Goal: Transaction & Acquisition: Obtain resource

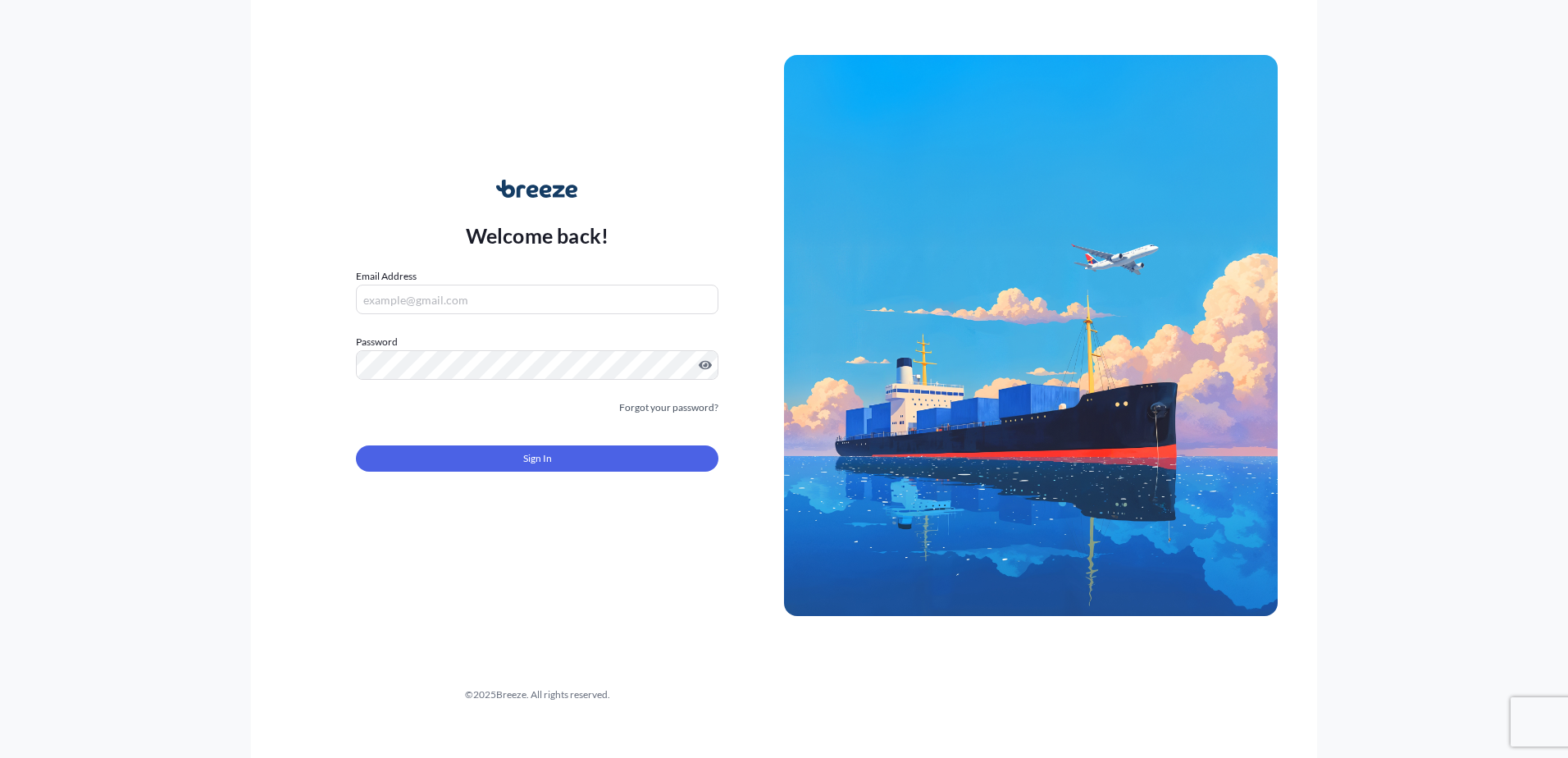
type input "[EMAIL_ADDRESS][DOMAIN_NAME]"
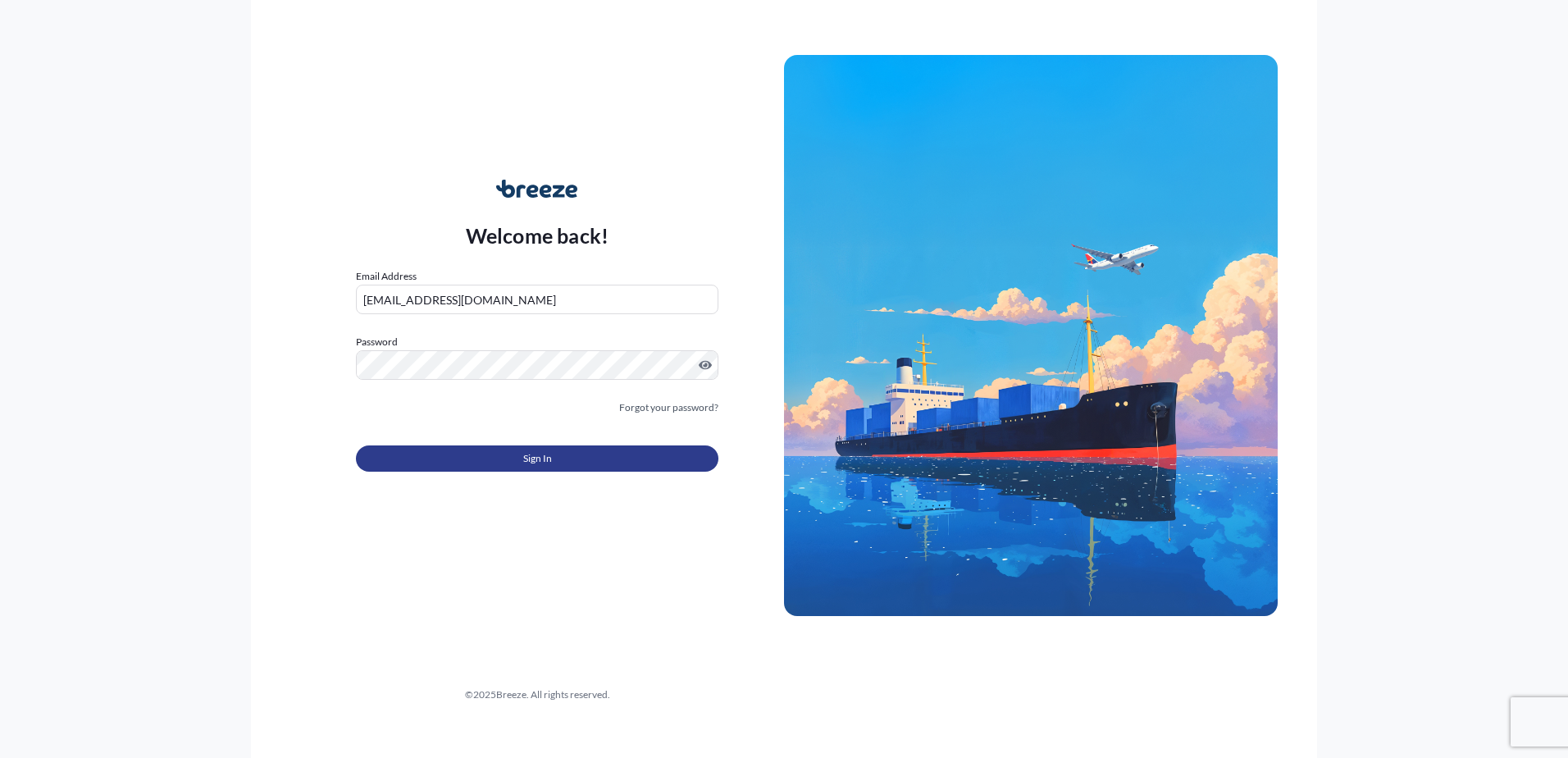
click at [479, 451] on button "Sign In" at bounding box center [537, 458] width 363 height 26
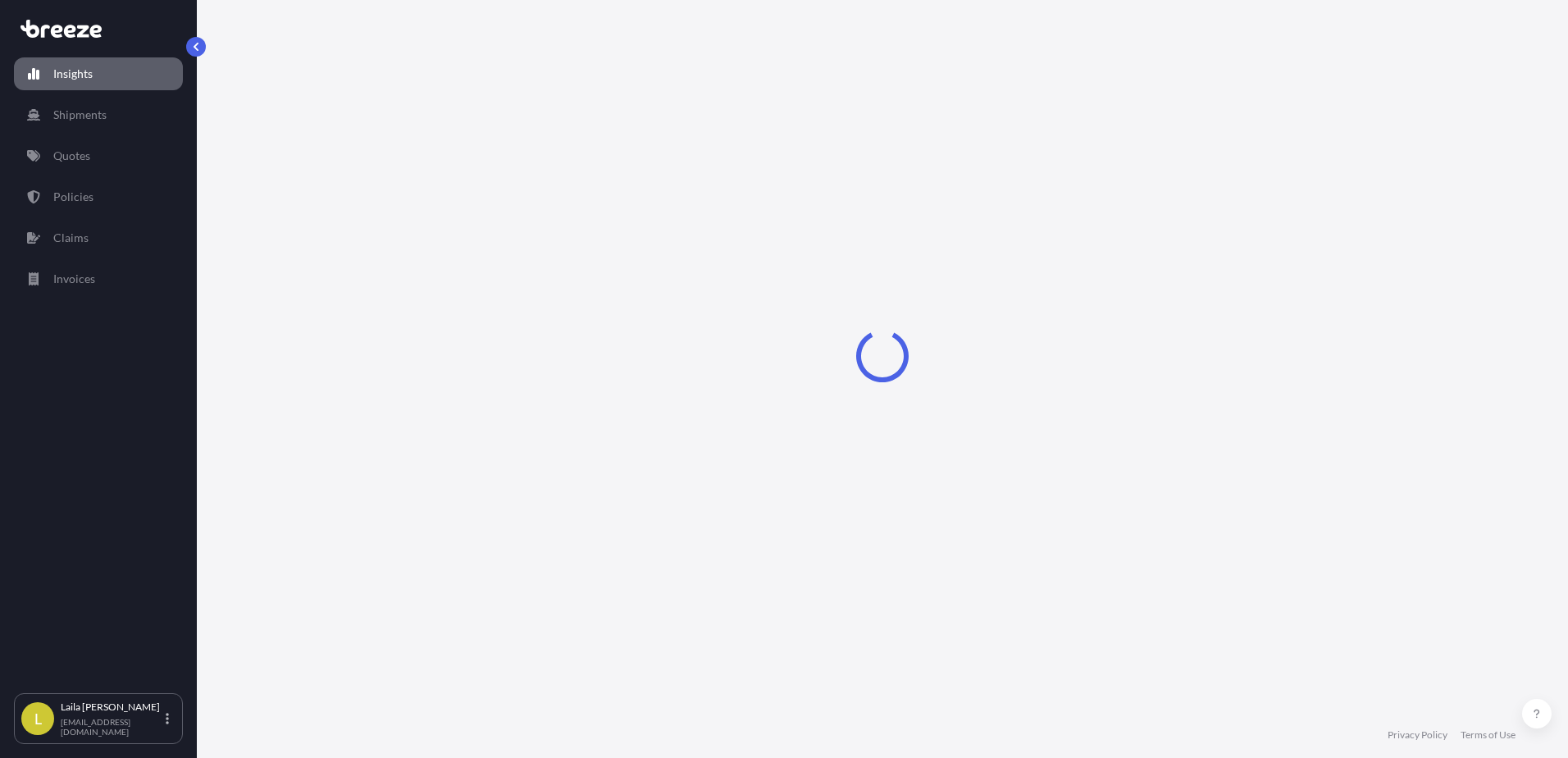
select select "2025"
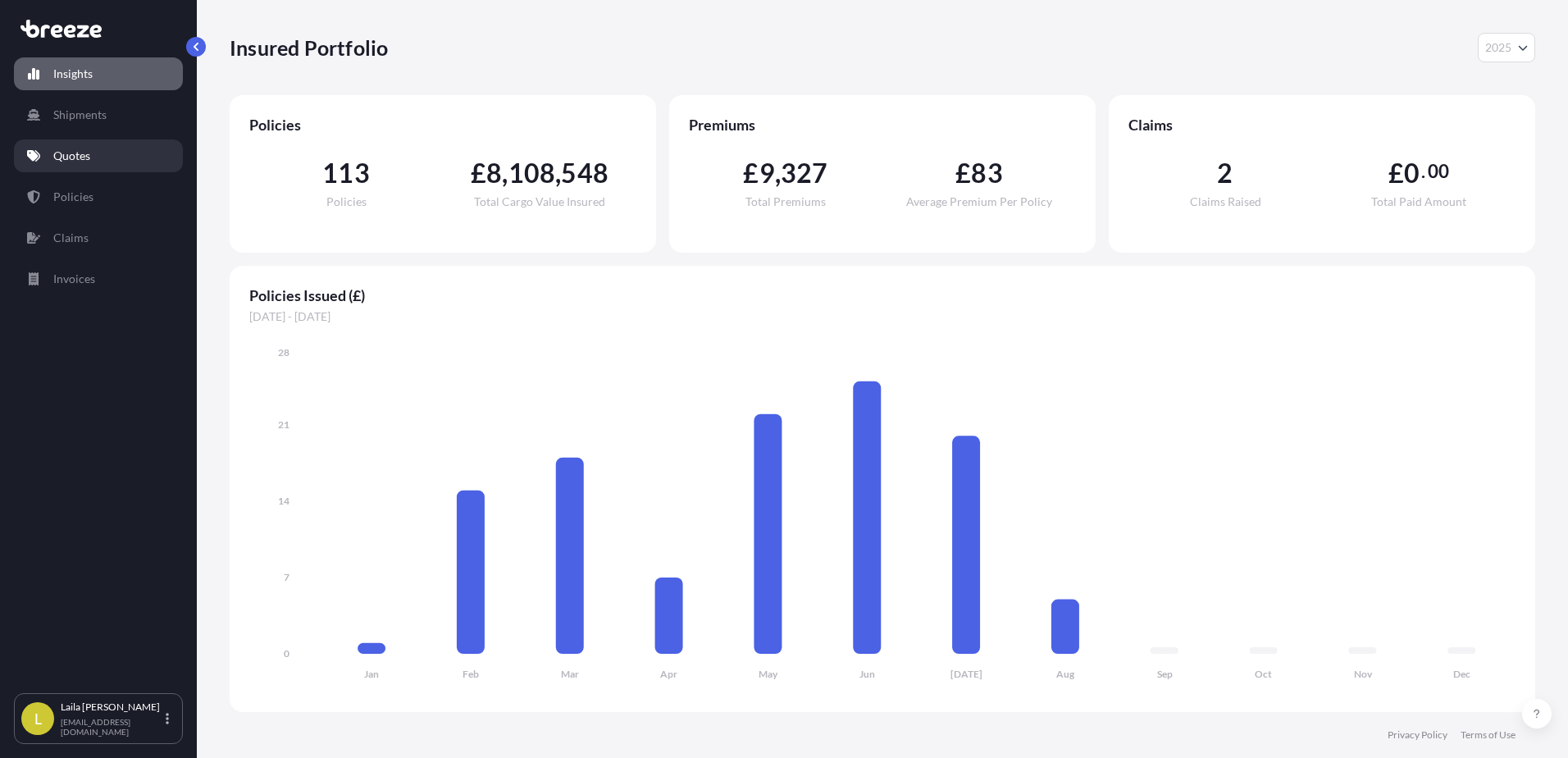
click at [109, 158] on link "Quotes" at bounding box center [97, 156] width 169 height 33
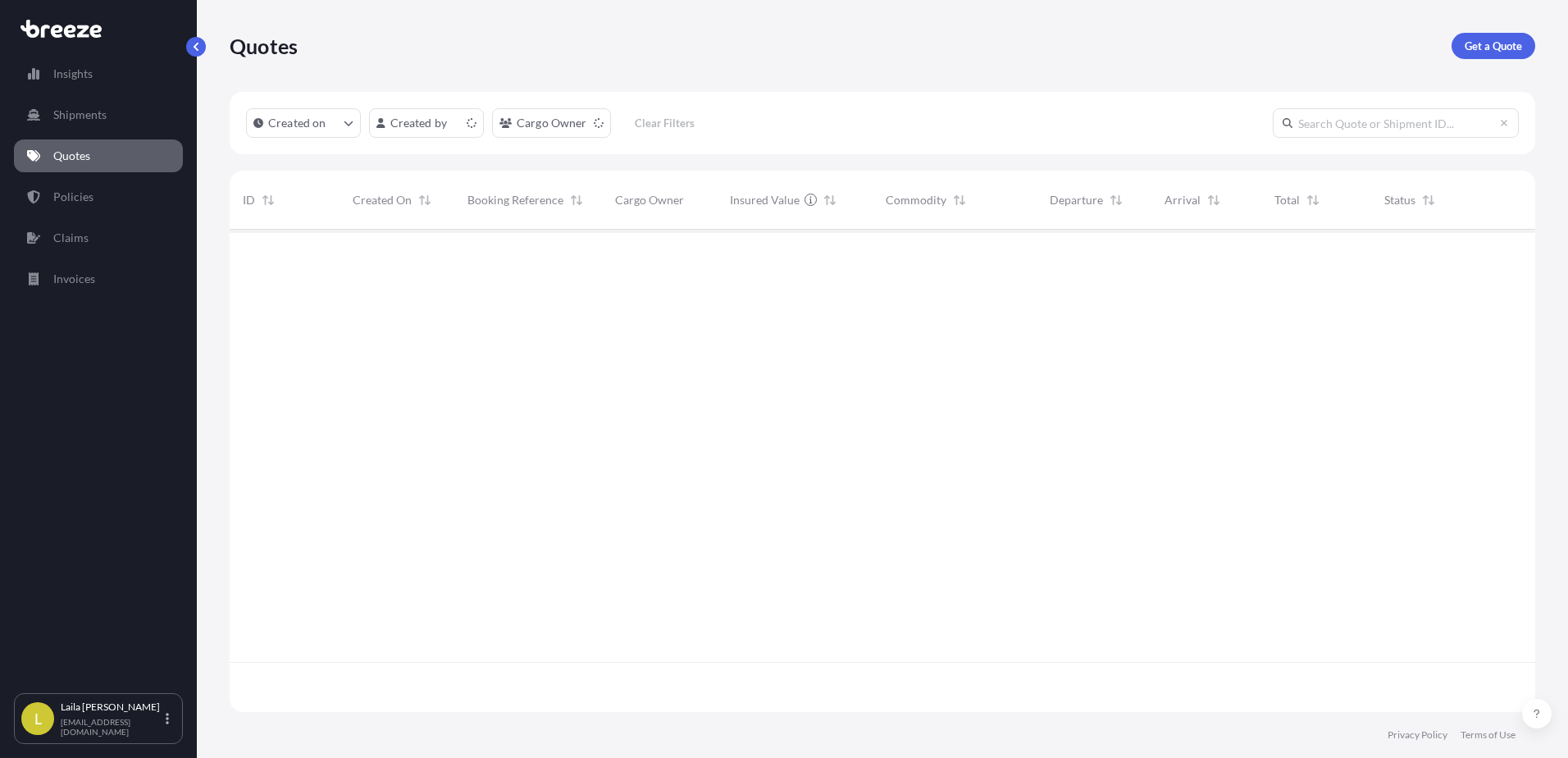
scroll to position [479, 1293]
click at [1496, 53] on p "Get a Quote" at bounding box center [1494, 45] width 58 height 16
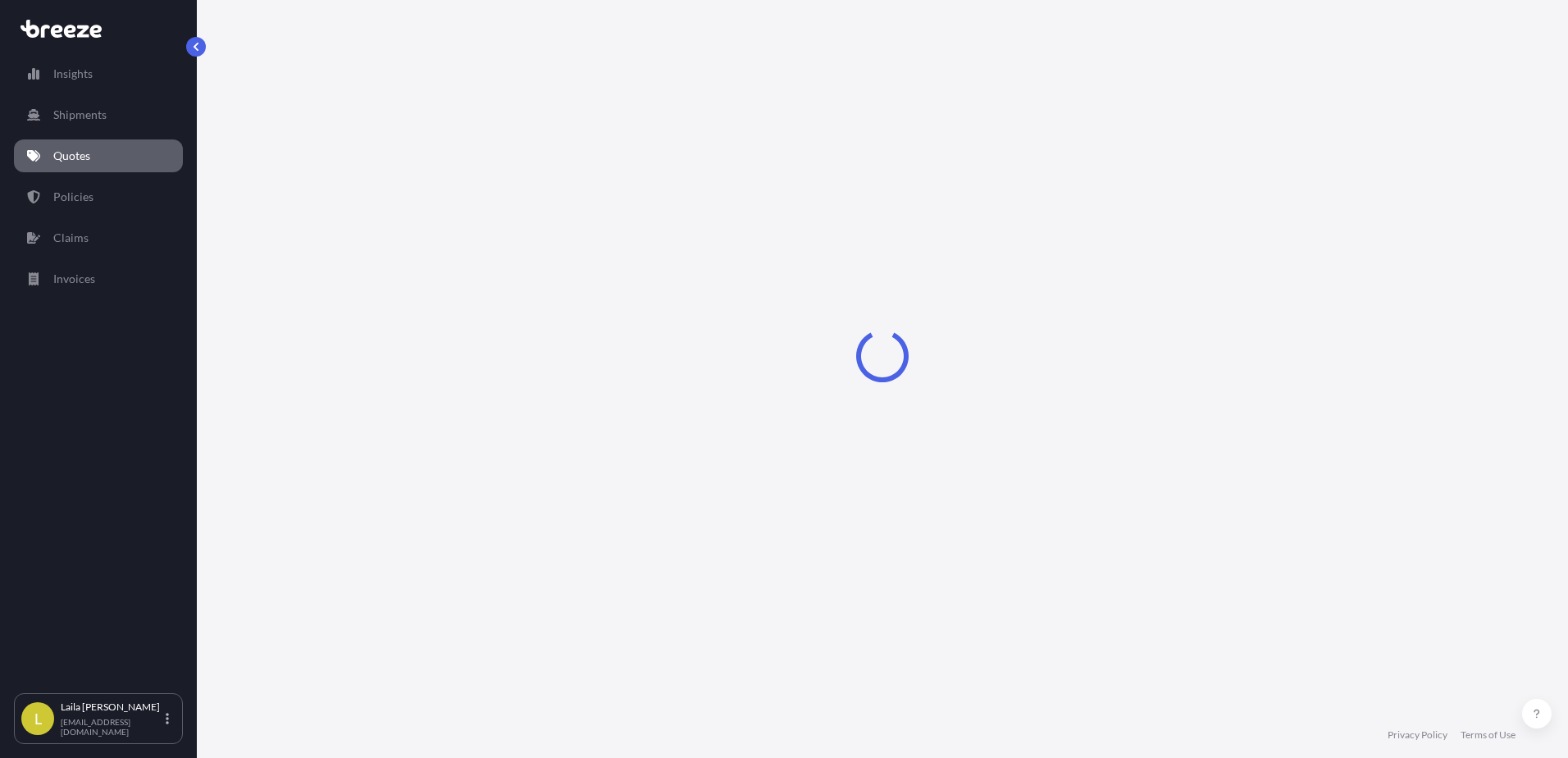
select select "Sea"
select select "1"
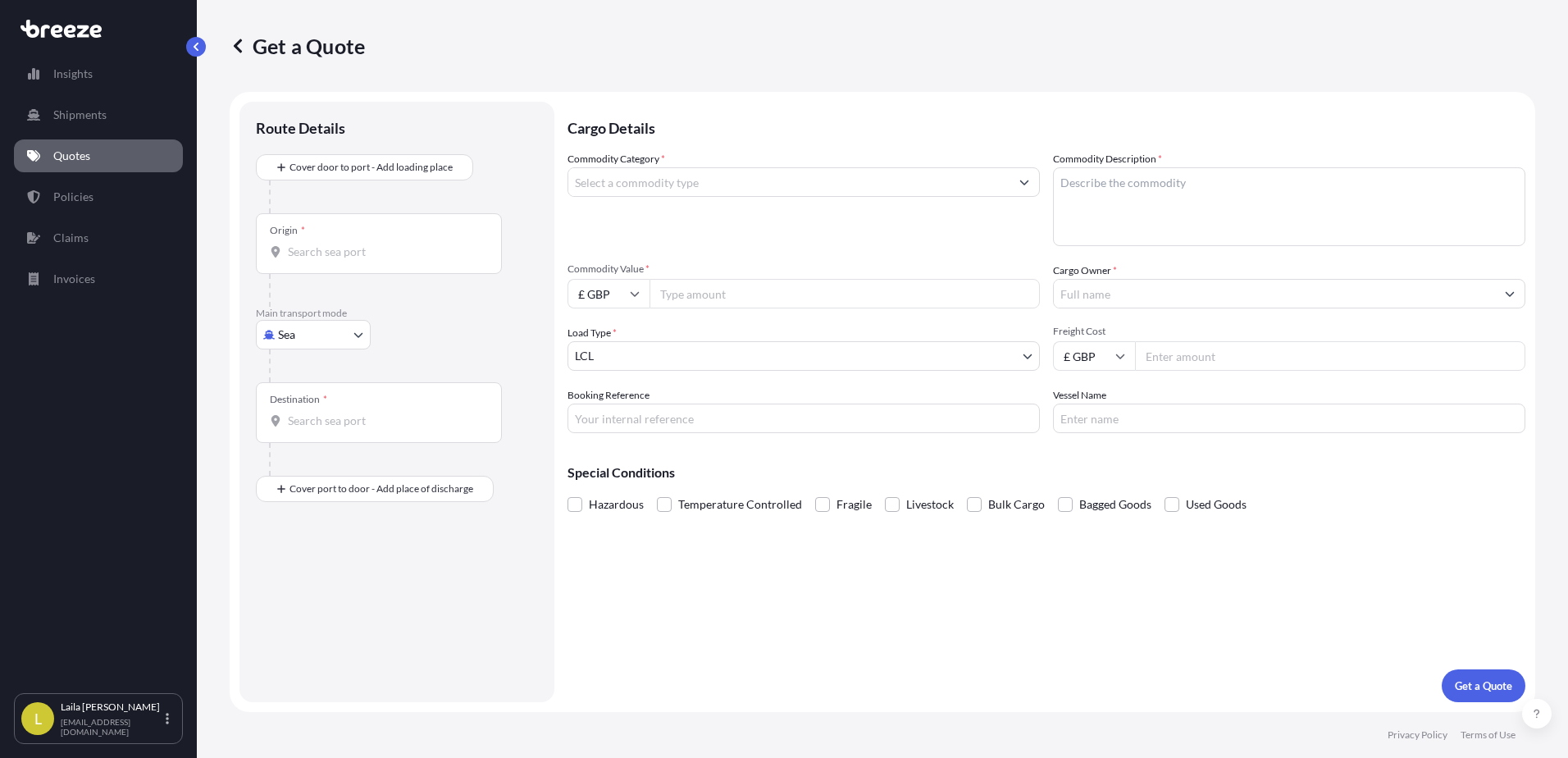
click at [895, 151] on div "Commodity Category *" at bounding box center [803, 198] width 473 height 95
drag, startPoint x: 894, startPoint y: 162, endPoint x: 897, endPoint y: 171, distance: 9.5
click at [897, 169] on div "Commodity Category *" at bounding box center [803, 198] width 473 height 95
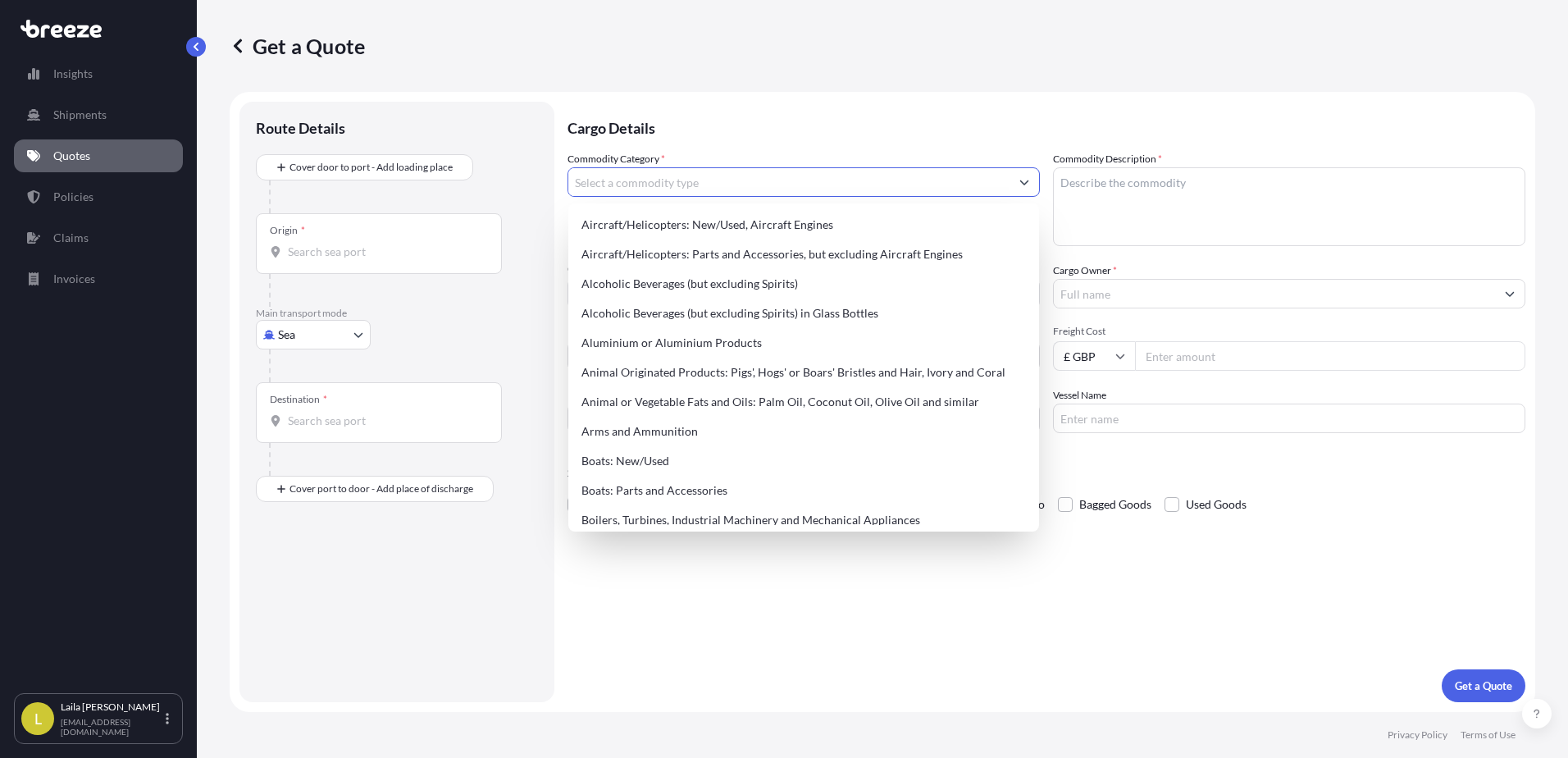
click at [898, 177] on input "Commodity Category *" at bounding box center [788, 181] width 441 height 30
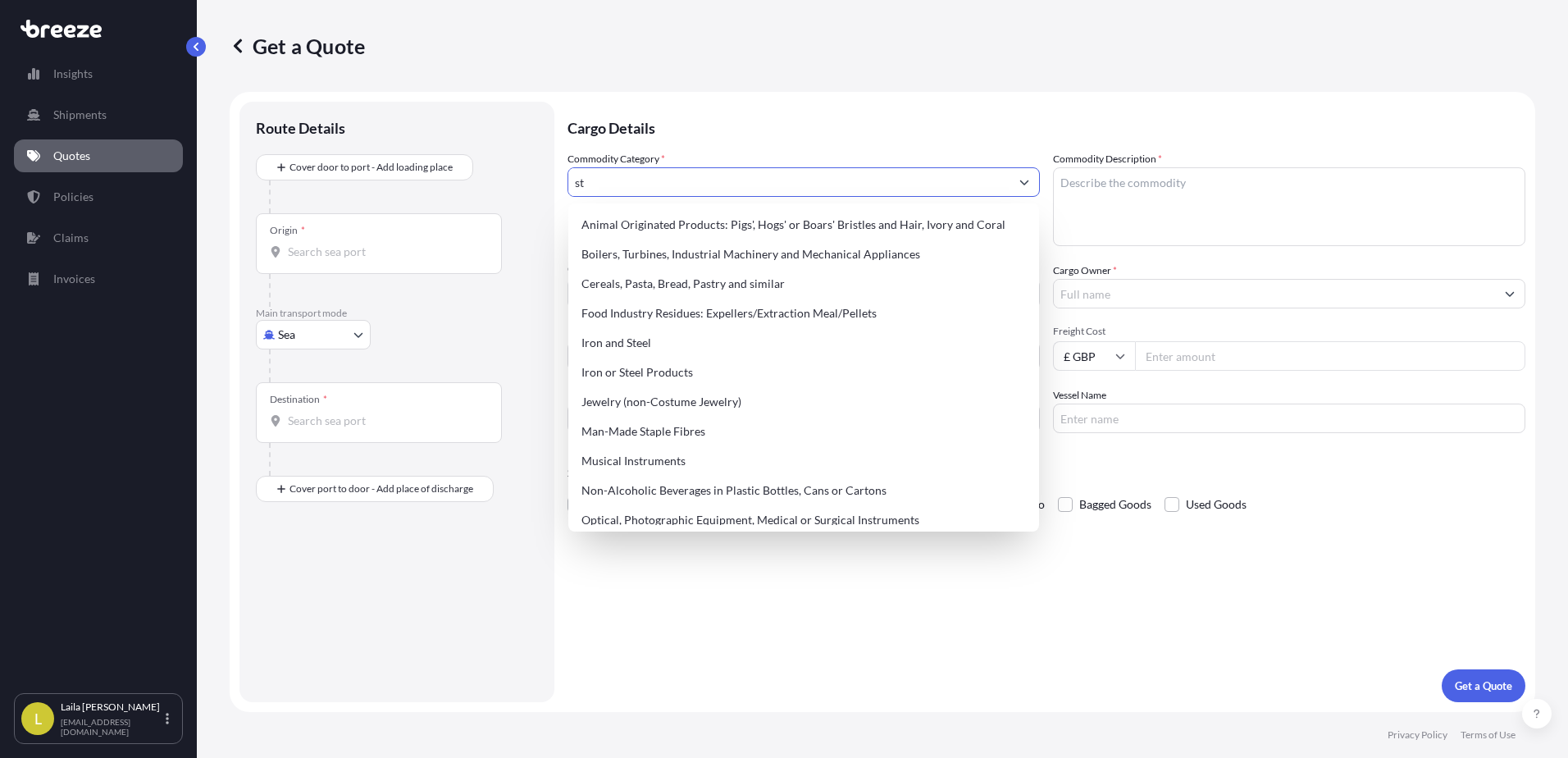
type input "s"
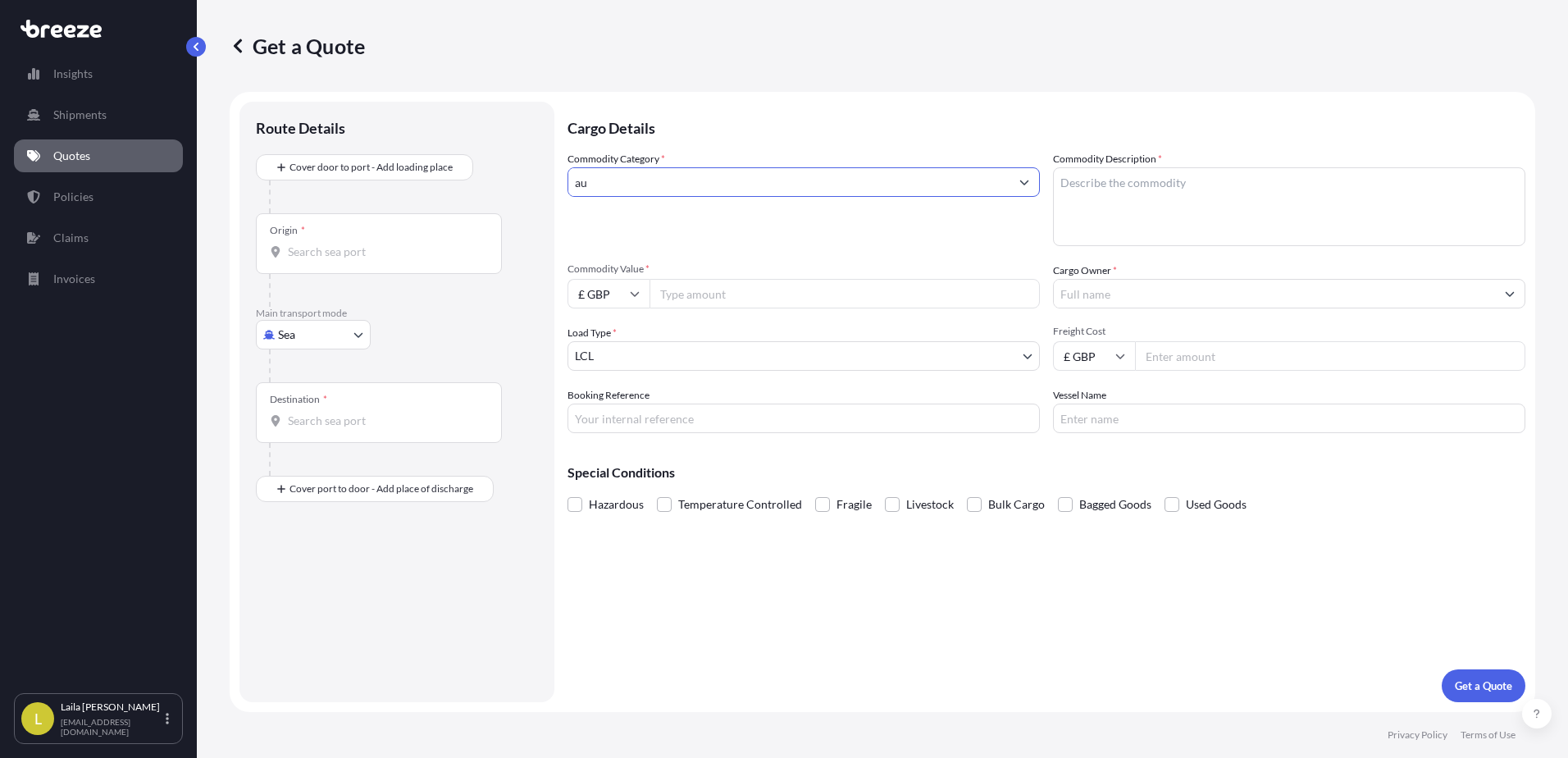
type input "a"
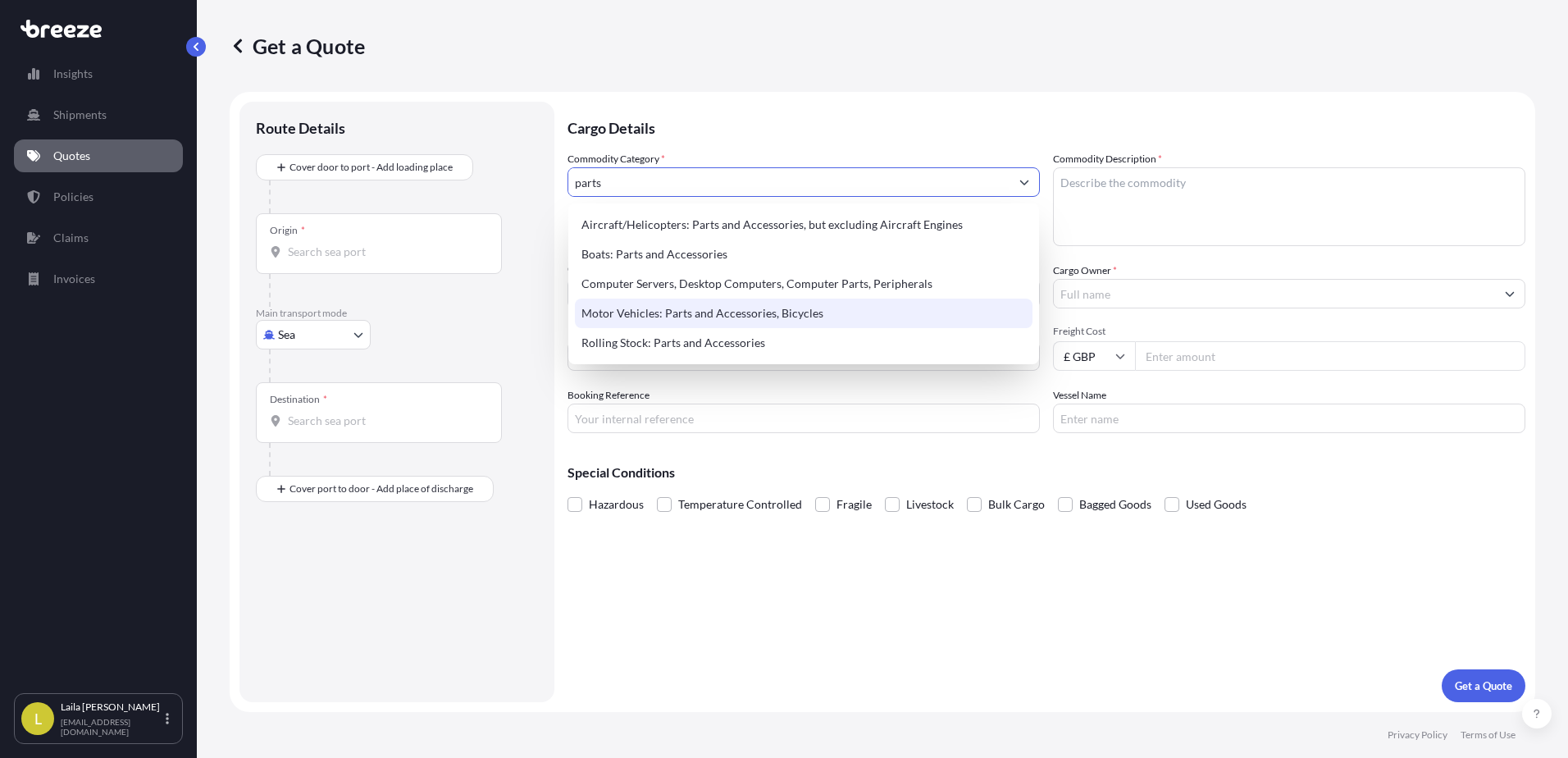
click at [810, 304] on div "Motor Vehicles: Parts and Accessories, Bicycles" at bounding box center [803, 313] width 457 height 30
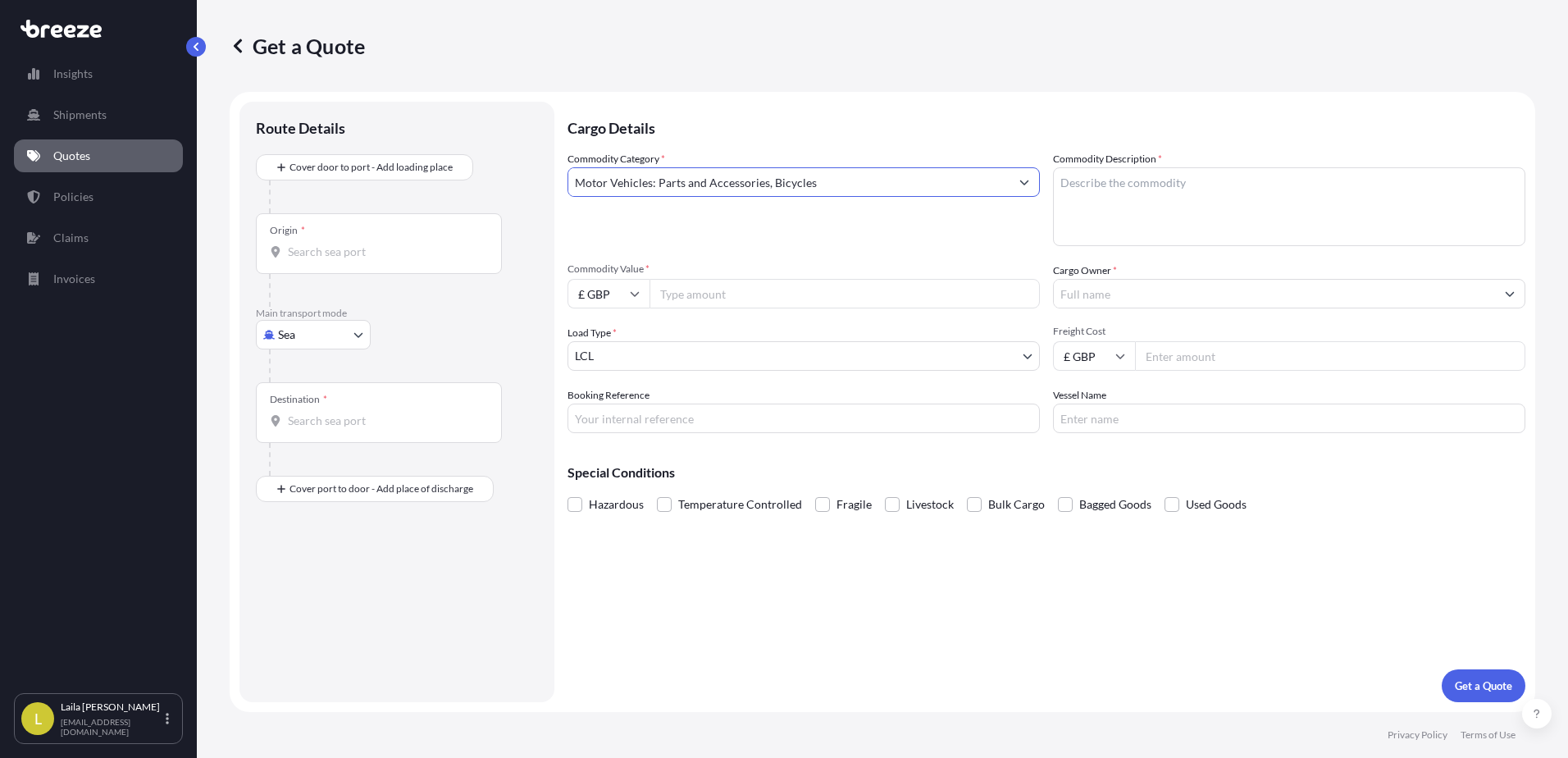
type input "Motor Vehicles: Parts and Accessories, Bicycles"
click at [1125, 183] on textarea "Commodity Description *" at bounding box center [1289, 206] width 473 height 79
type textarea "Steering Wheel"
drag, startPoint x: 1145, startPoint y: 349, endPoint x: 828, endPoint y: 301, distance: 320.6
click at [832, 310] on div "Commodity Category * Motor Vehicles: Parts and Accessories, Bicycles Commodity …" at bounding box center [1045, 291] width 958 height 283
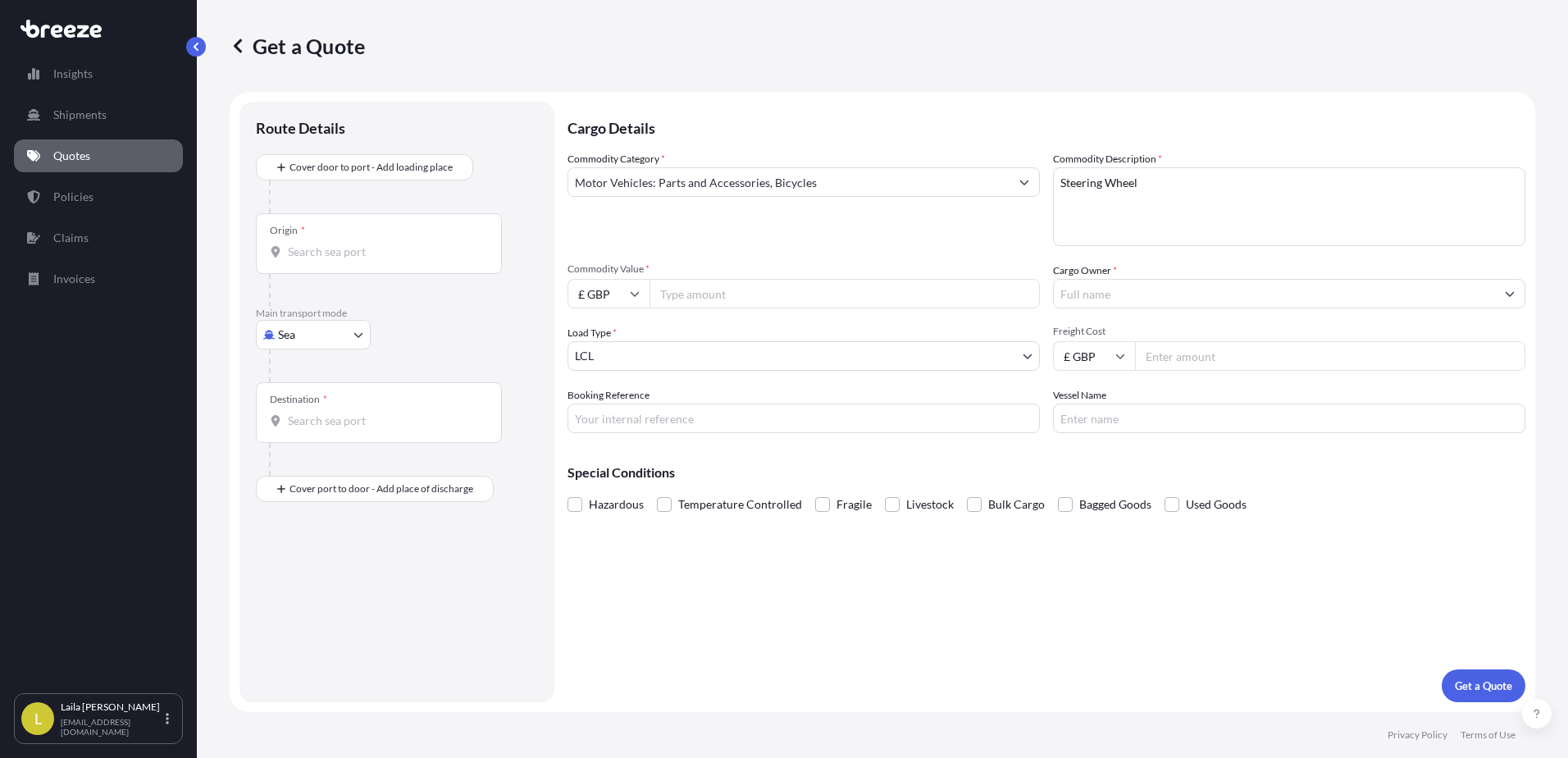
click at [823, 287] on input "Commodity Value *" at bounding box center [844, 293] width 391 height 30
click at [731, 297] on input "Commodity Value *" at bounding box center [844, 293] width 391 height 30
click at [616, 301] on input "£ GBP" at bounding box center [608, 293] width 82 height 30
click at [600, 347] on div "€ EUR" at bounding box center [608, 338] width 68 height 31
type input "€ EUR"
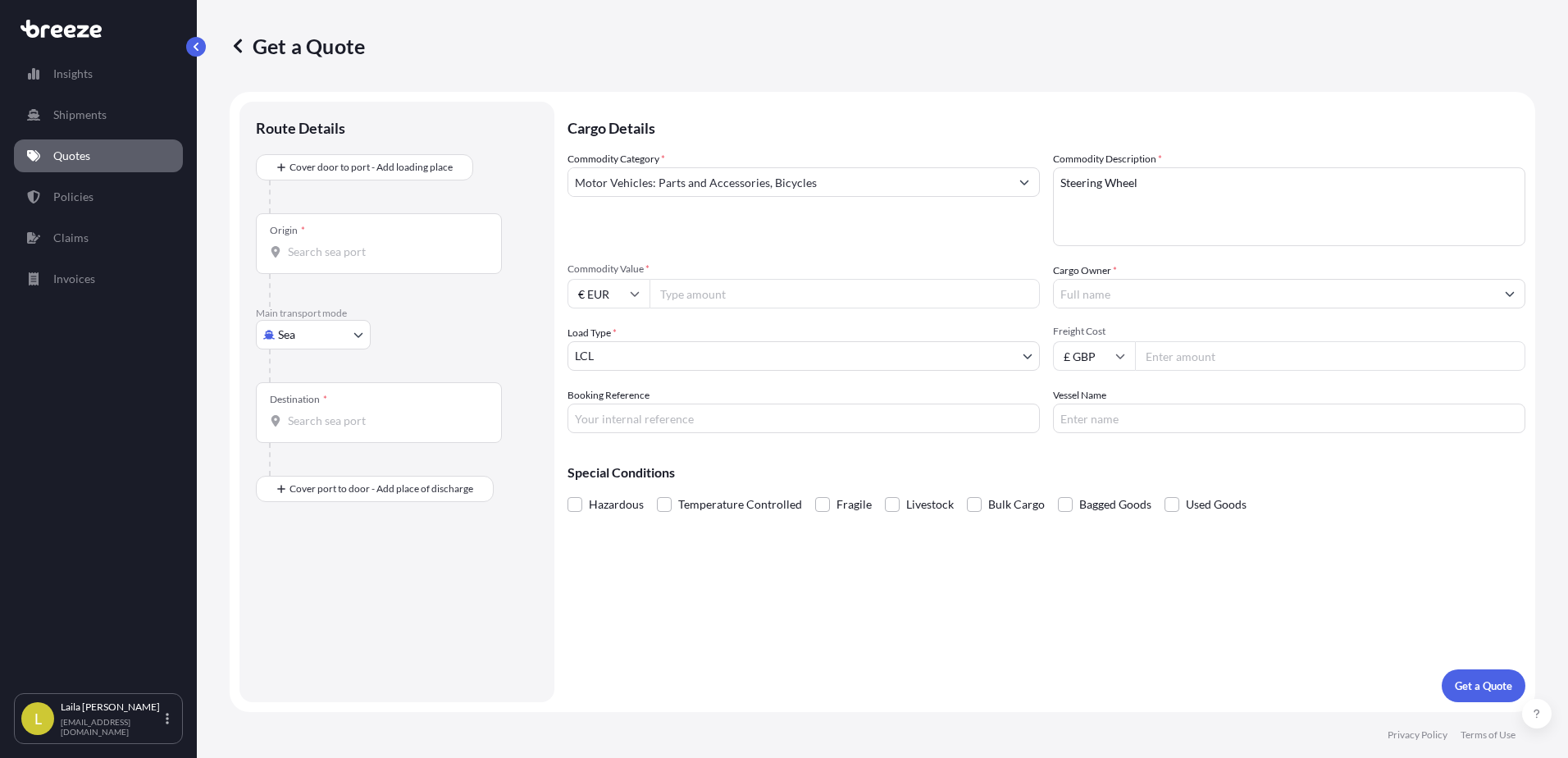
click at [702, 287] on input "Commodity Value *" at bounding box center [844, 293] width 391 height 30
type input "2542"
click at [1074, 285] on input "Cargo Owner *" at bounding box center [1274, 293] width 441 height 30
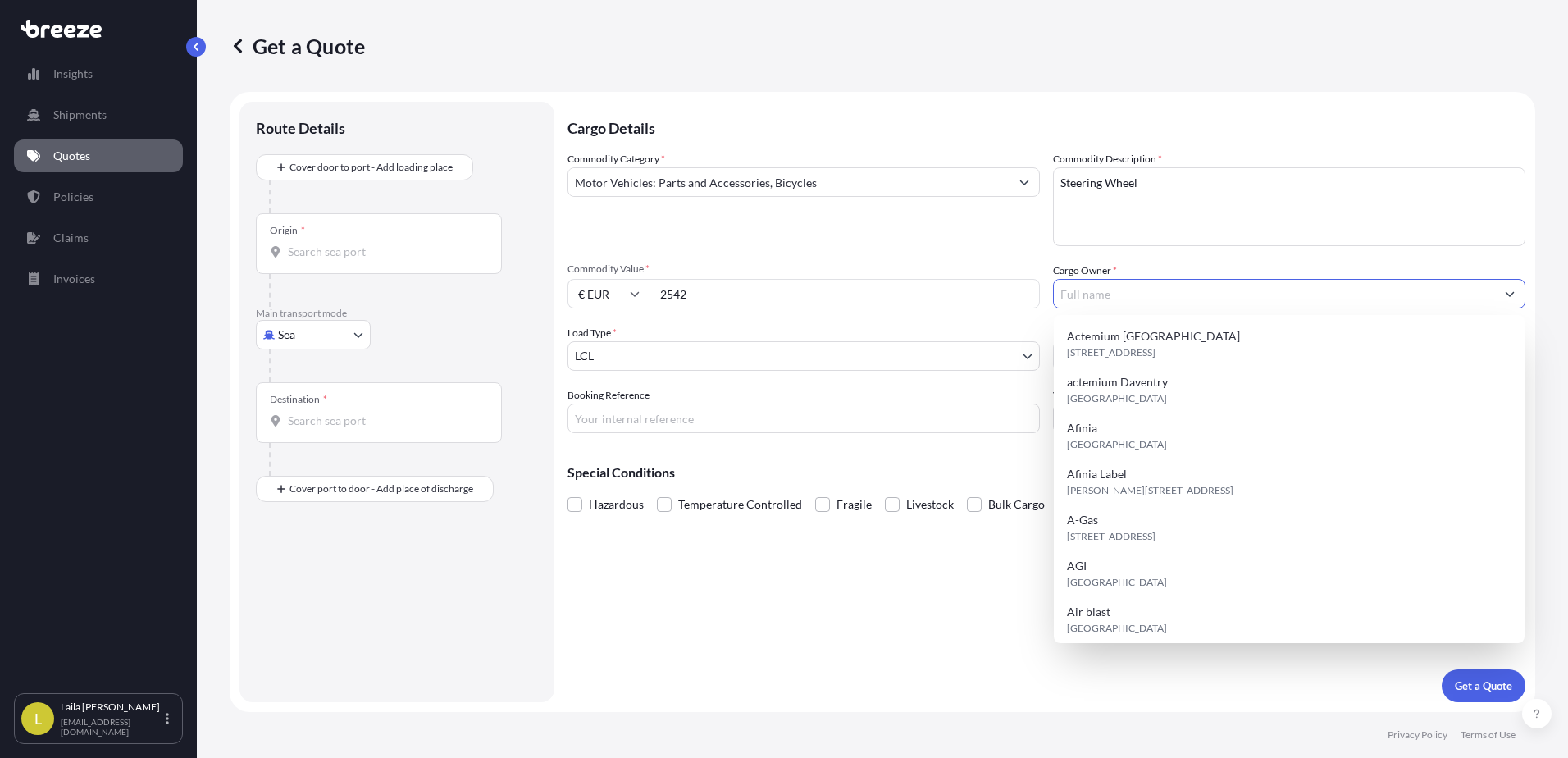
paste input "Power Torque Engineering Ltd"
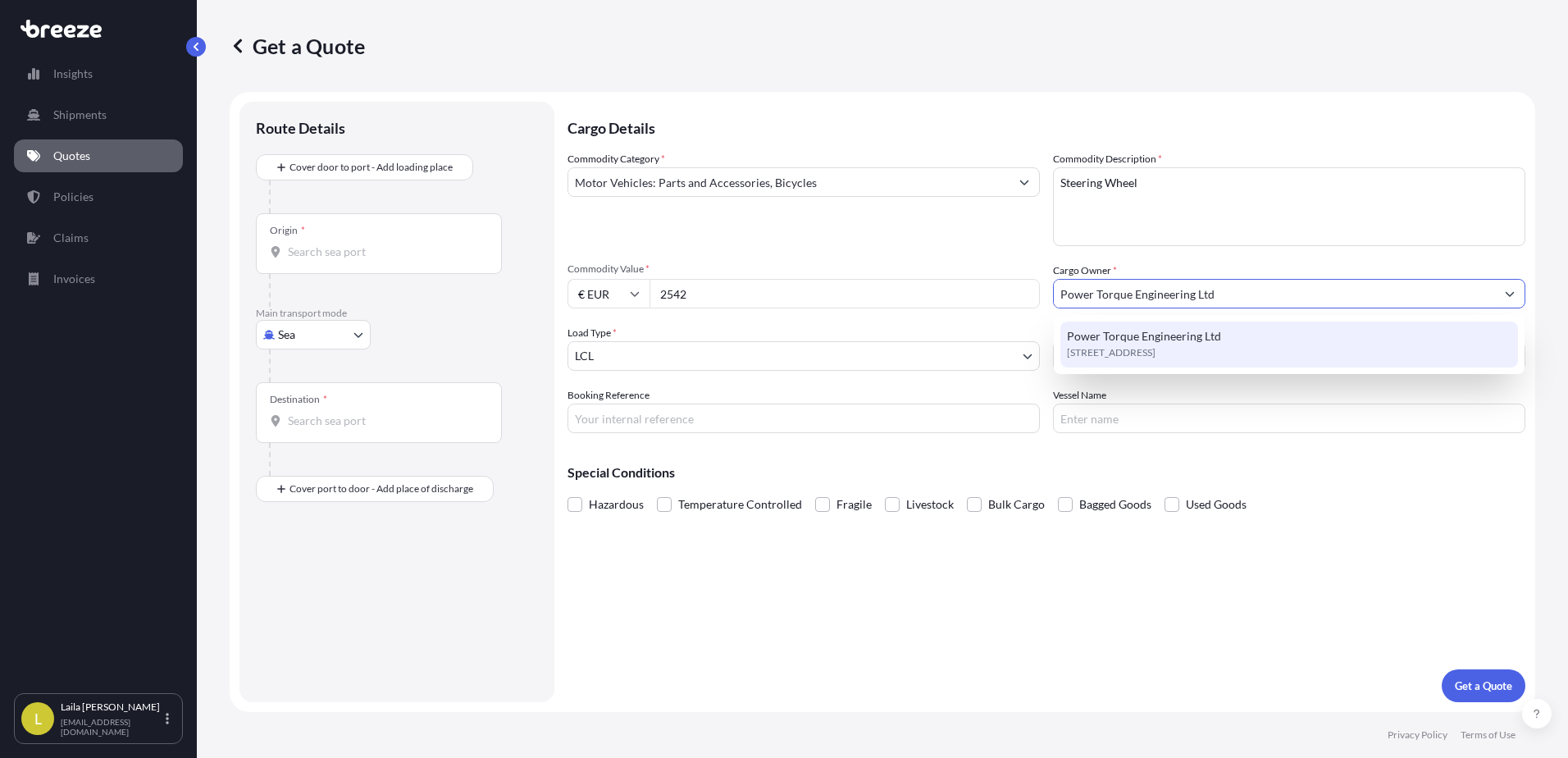
click at [1208, 339] on span "Power Torque Engineering Ltd" at bounding box center [1144, 336] width 154 height 16
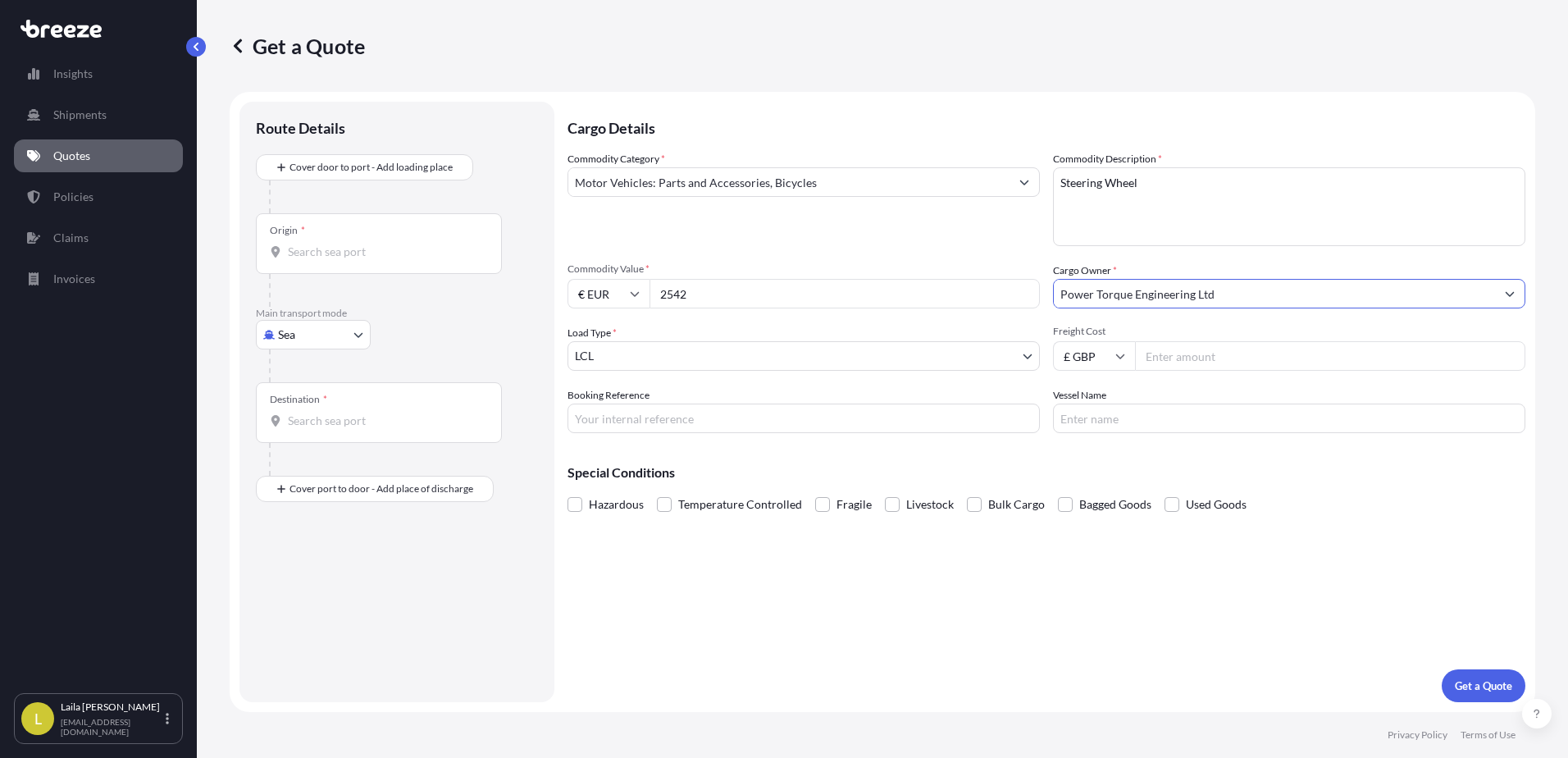
type input "Power Torque Engineering Ltd"
click at [1205, 353] on input "Freight Cost" at bounding box center [1330, 356] width 391 height 30
type input "525"
click at [627, 400] on label "Booking Reference" at bounding box center [608, 394] width 82 height 16
drag, startPoint x: 627, startPoint y: 400, endPoint x: 635, endPoint y: 411, distance: 13.6
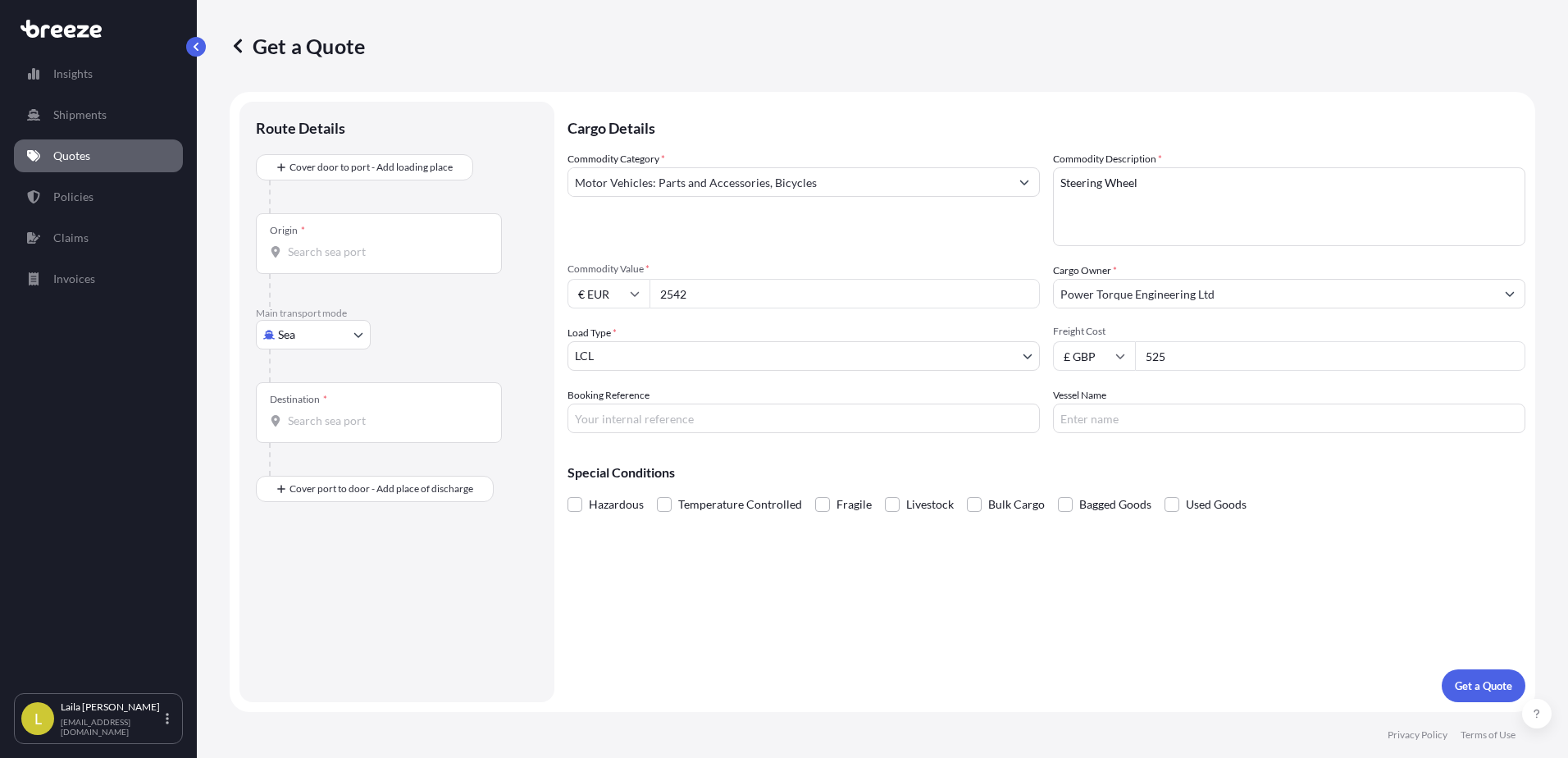
click at [635, 411] on input "Booking Reference" at bounding box center [803, 418] width 473 height 30
type input "J44530"
drag, startPoint x: 1167, startPoint y: 393, endPoint x: 1156, endPoint y: 420, distance: 29.2
click at [1164, 414] on div "Vessel Name" at bounding box center [1289, 410] width 473 height 46
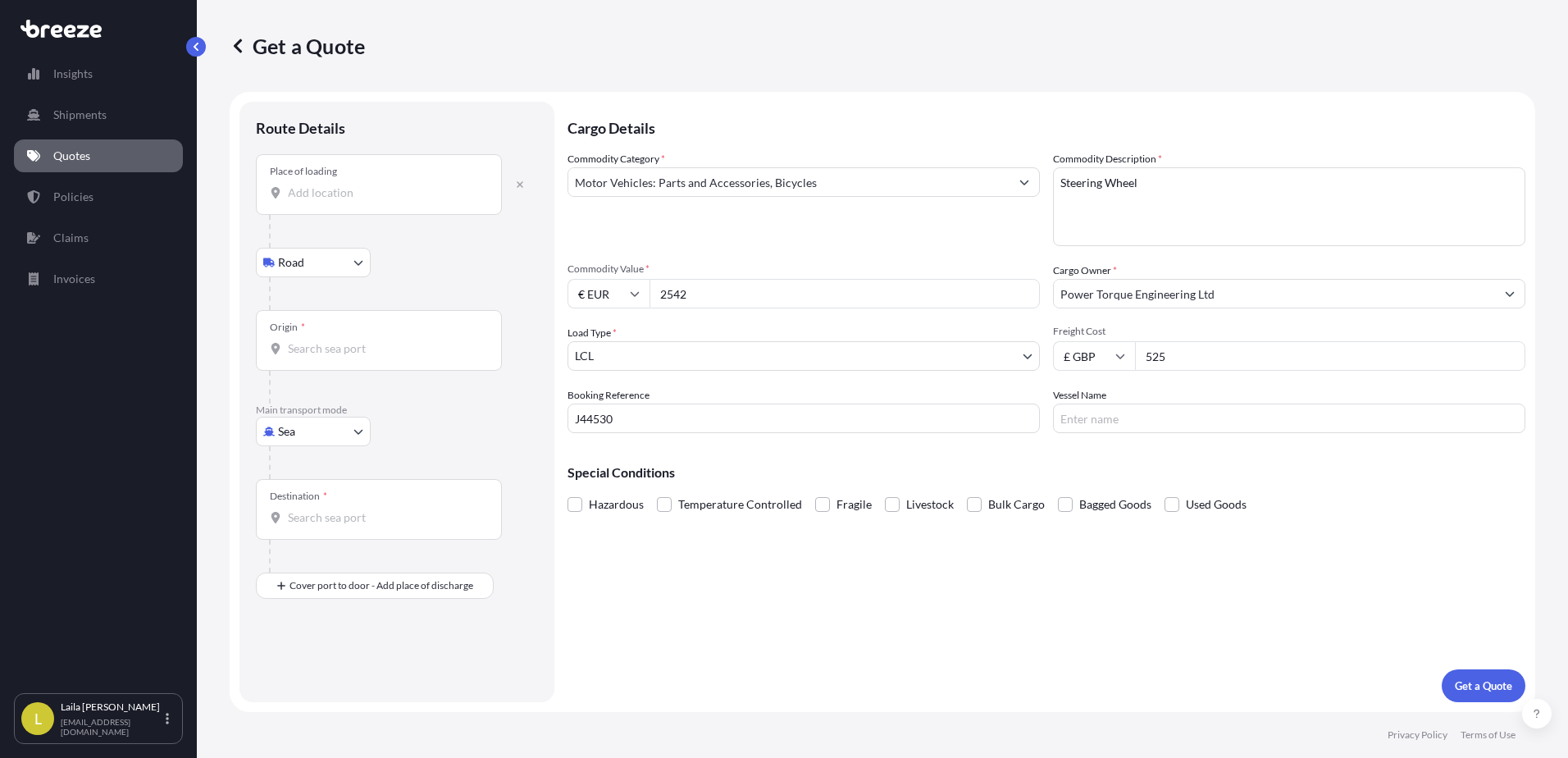
click at [349, 195] on input "Place of loading" at bounding box center [384, 192] width 194 height 16
click at [332, 192] on input "Place of loading" at bounding box center [384, 192] width 194 height 16
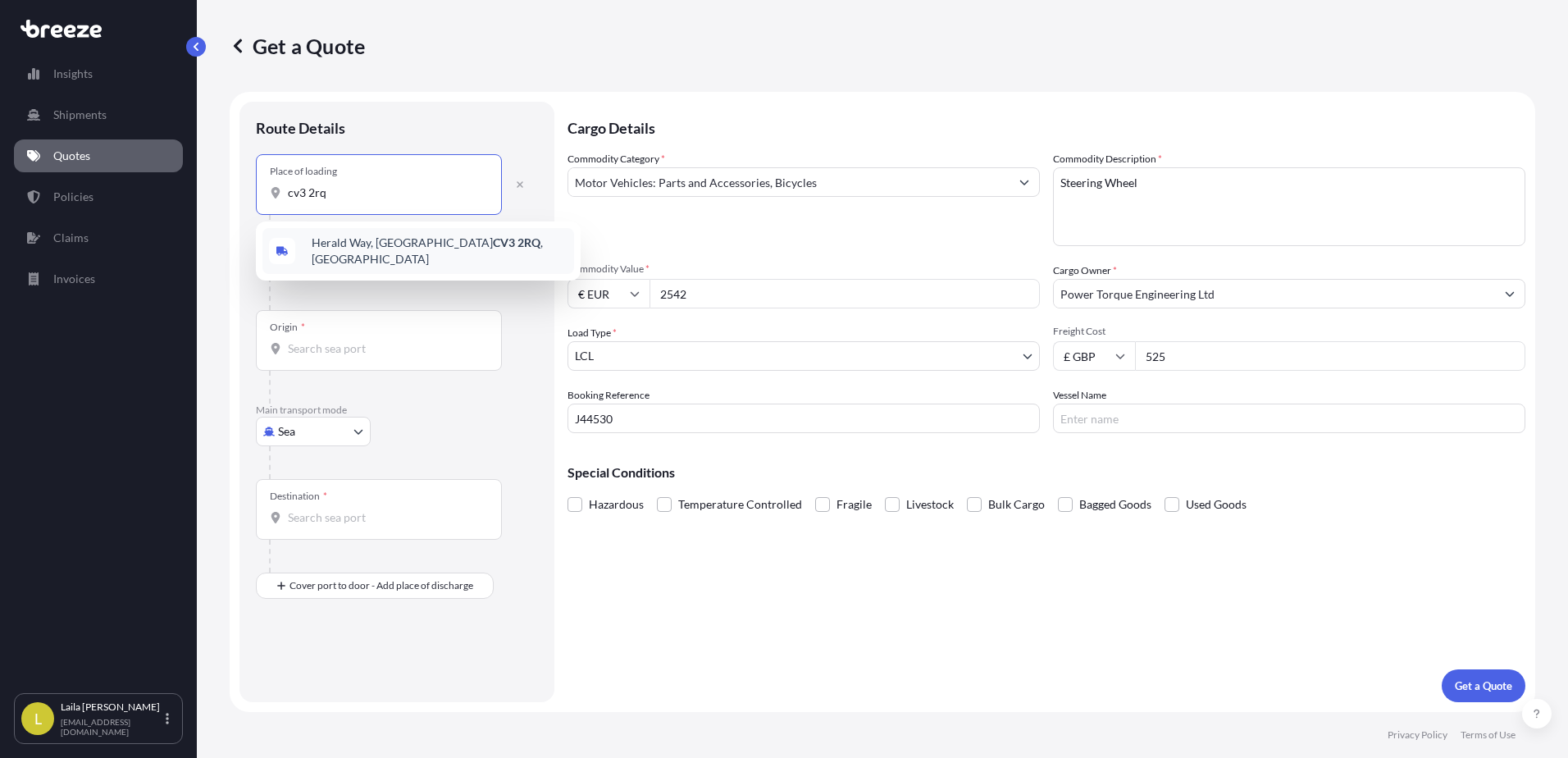
click at [407, 247] on span "[STREET_ADDRESS]" at bounding box center [439, 251] width 256 height 33
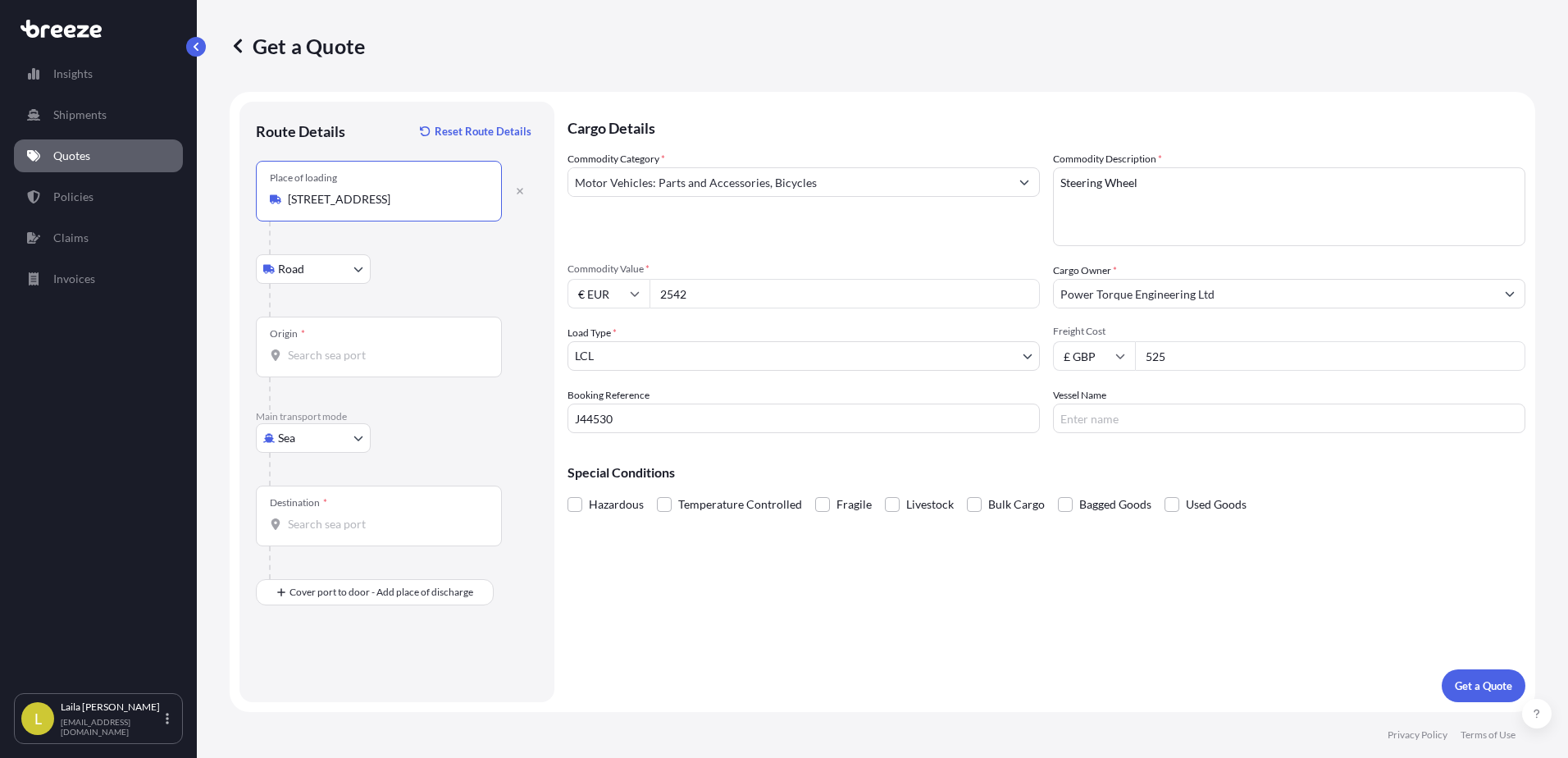
type input "[STREET_ADDRESS]"
click at [306, 433] on body "0 options available. 5 options available. 0 options available. 1 option availab…" at bounding box center [784, 379] width 1568 height 758
click at [305, 534] on span "Road" at bounding box center [300, 539] width 26 height 16
select select "Road"
click at [366, 181] on div "Origin *" at bounding box center [378, 191] width 246 height 61
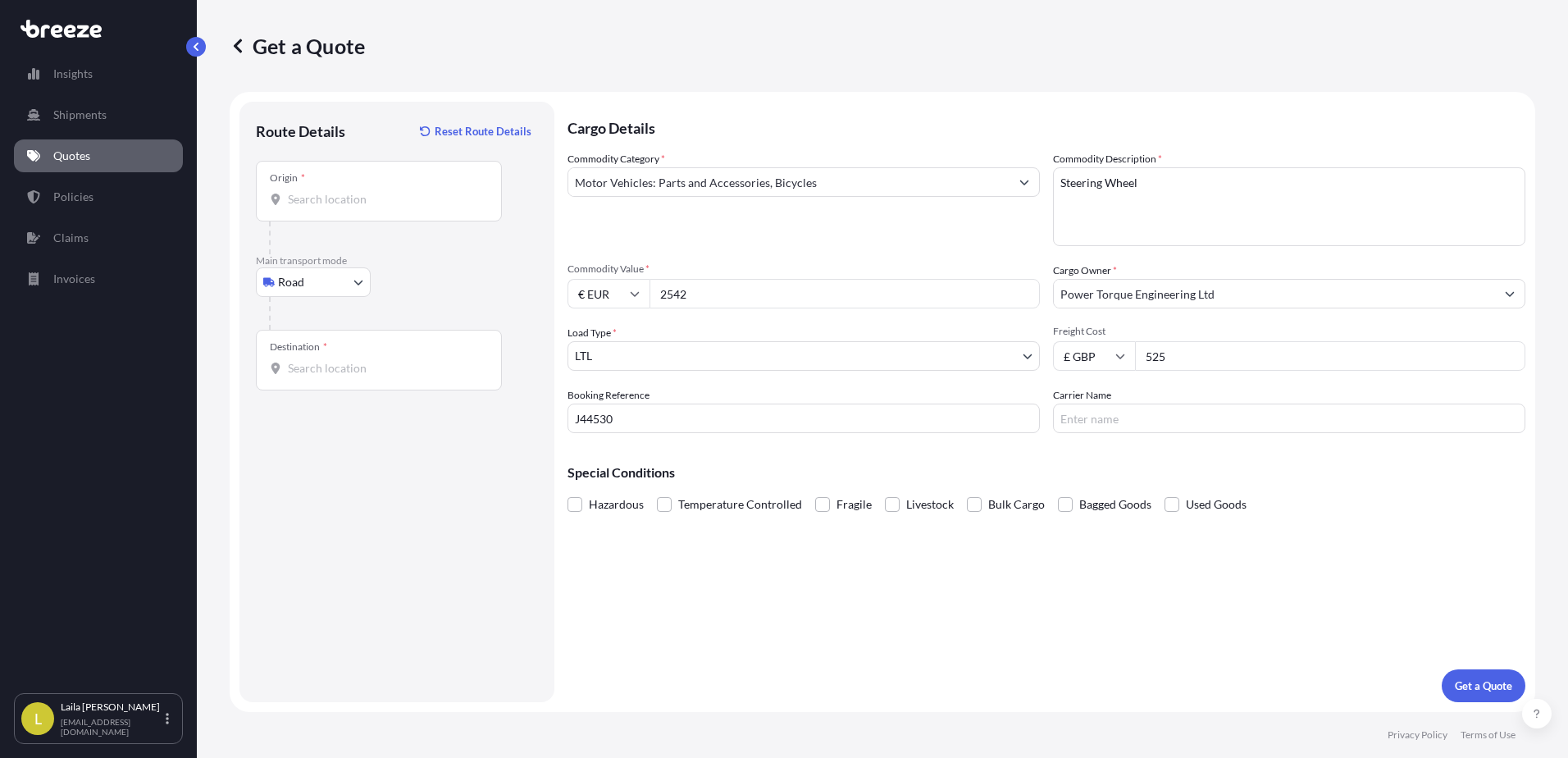
click at [366, 191] on input "Origin *" at bounding box center [384, 199] width 194 height 16
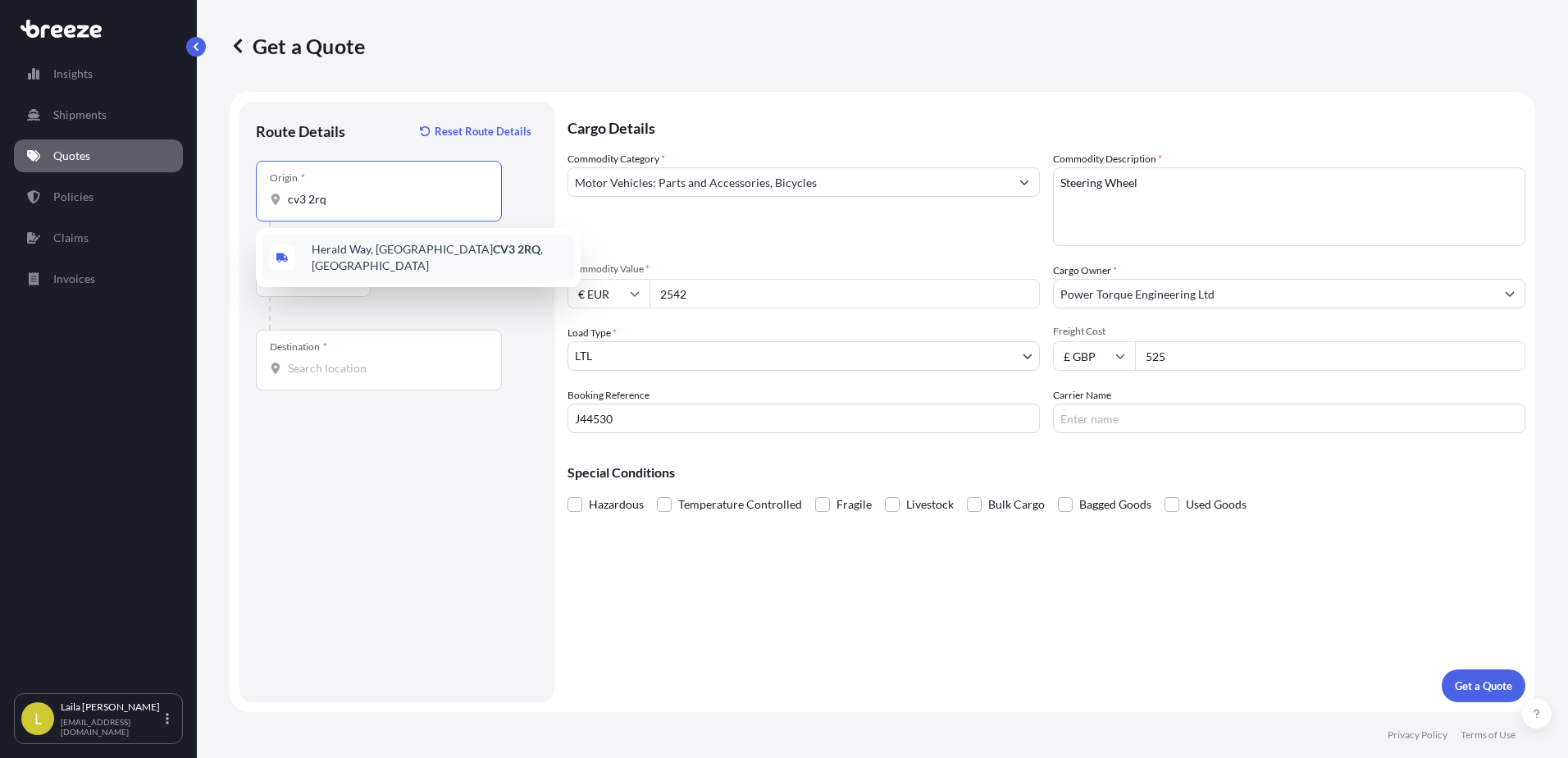
click at [415, 260] on span "[STREET_ADDRESS]" at bounding box center [439, 257] width 256 height 33
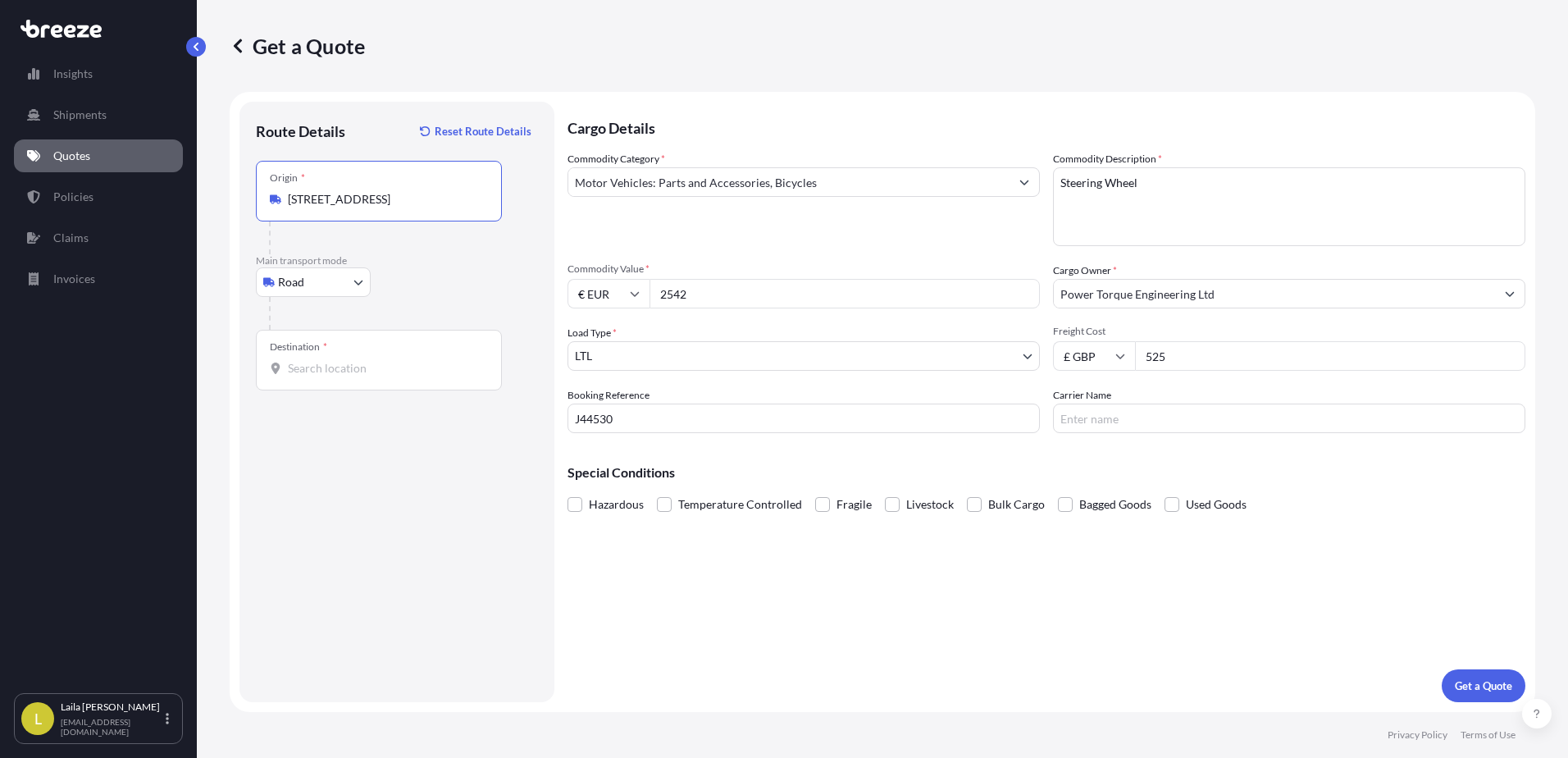
type input "[STREET_ADDRESS]"
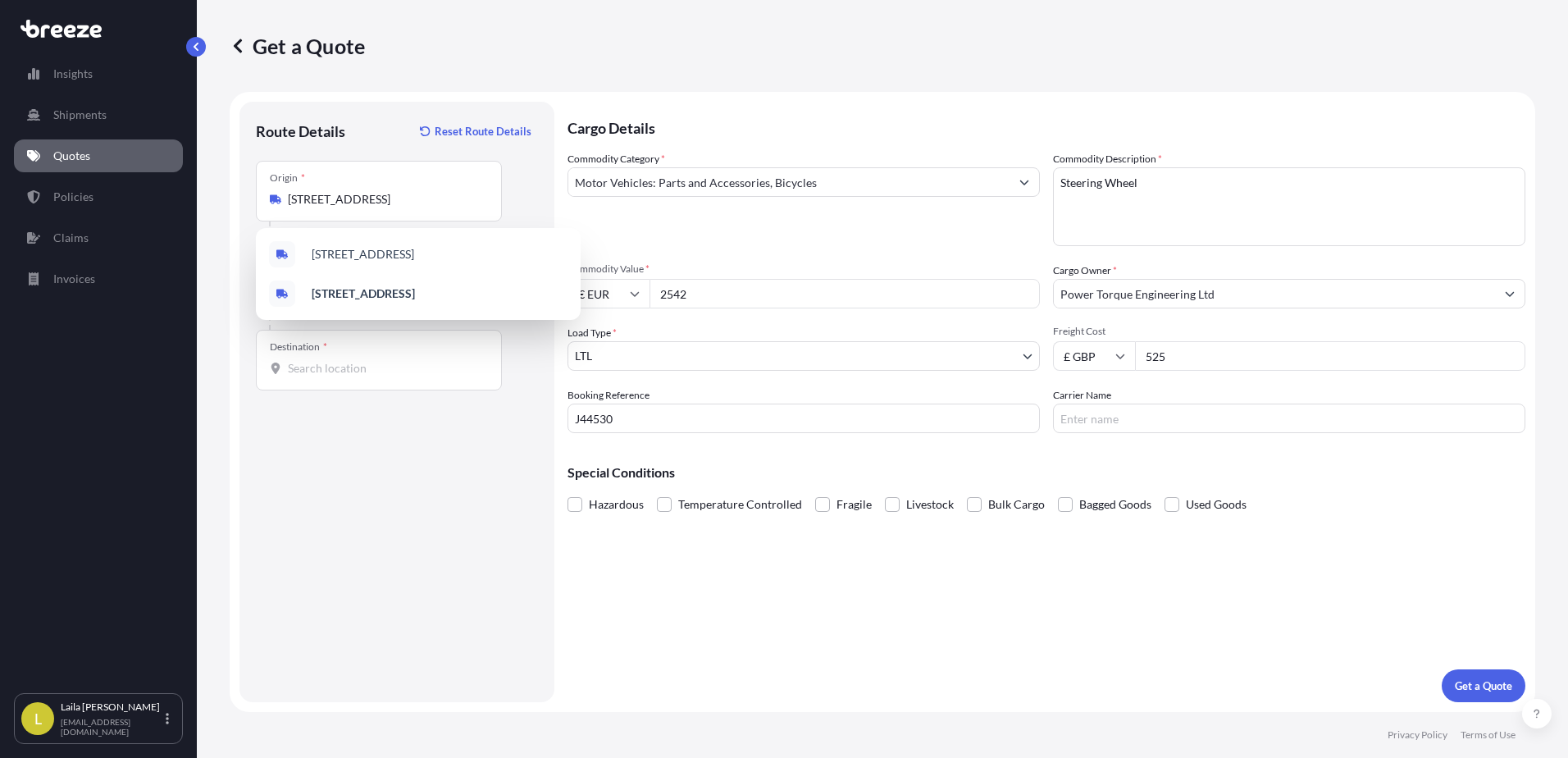
drag, startPoint x: 274, startPoint y: 358, endPoint x: 350, endPoint y: 371, distance: 77.1
click at [295, 362] on div "Destination *" at bounding box center [378, 360] width 246 height 61
click at [295, 362] on input "Destination *" at bounding box center [384, 367] width 194 height 16
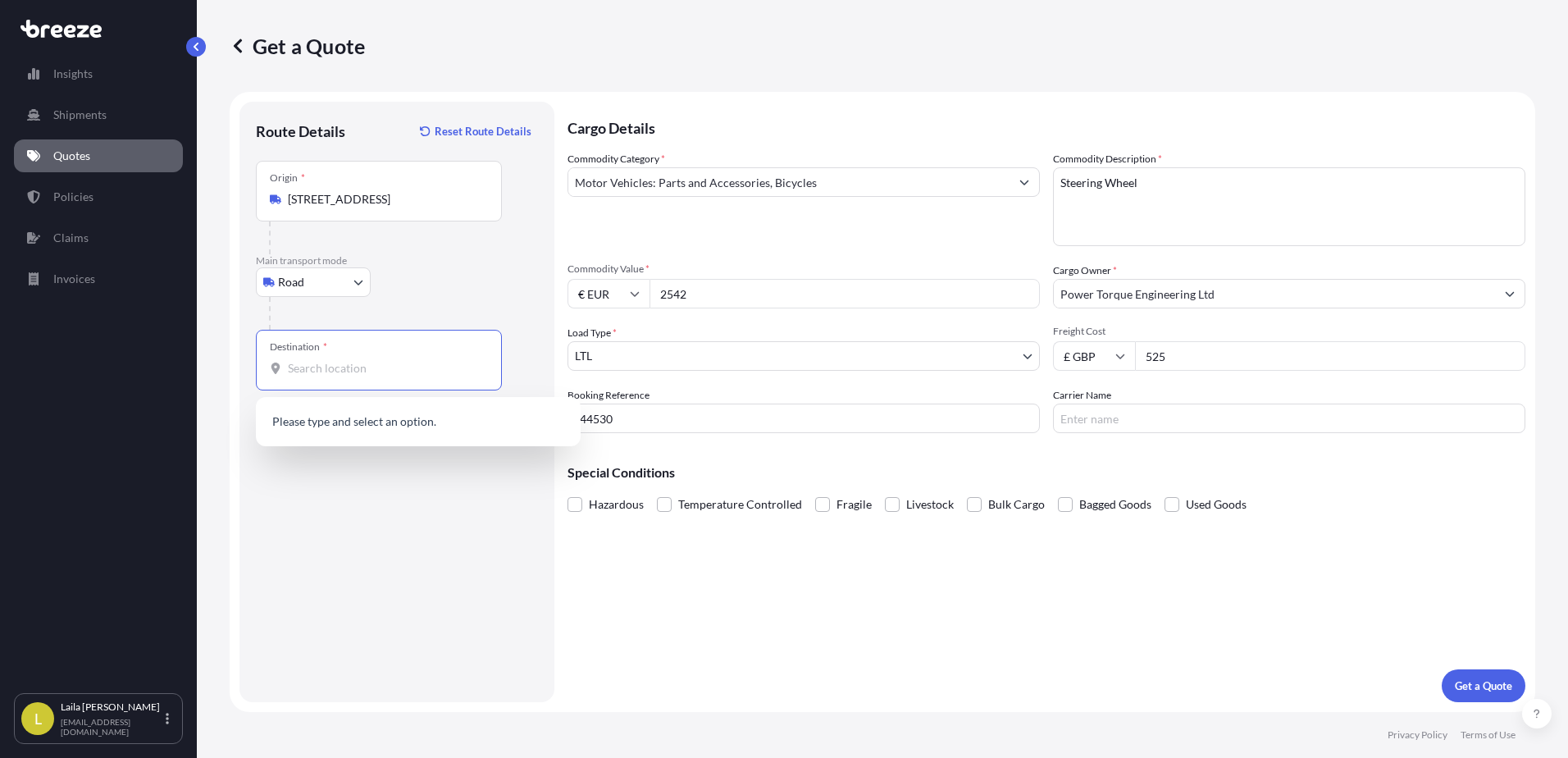
click at [358, 374] on input "Destination *" at bounding box center [384, 367] width 194 height 16
paste input "4003 Plovdiv"
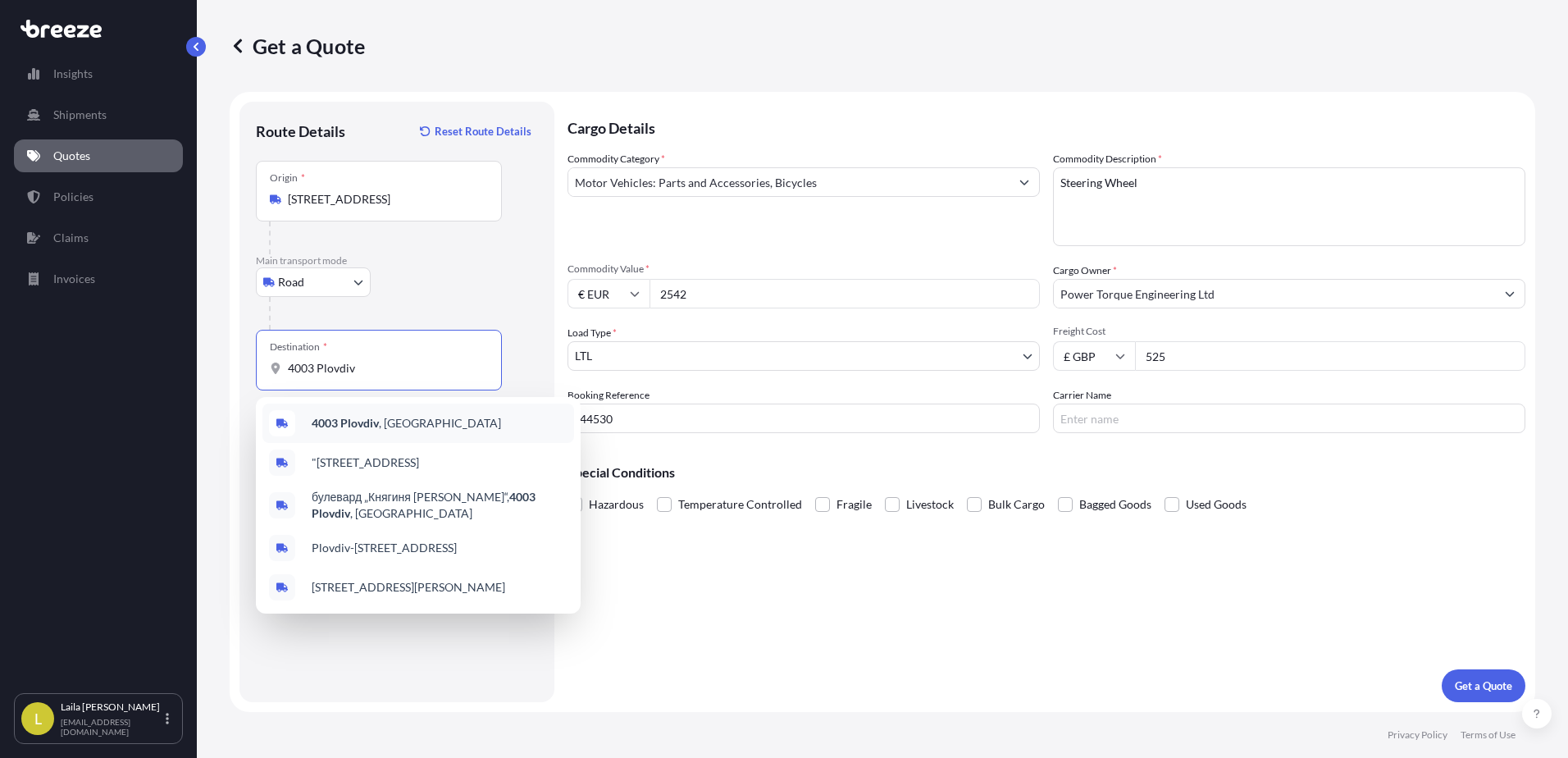
click at [420, 421] on span "4003 Plovdiv , [GEOGRAPHIC_DATA]" at bounding box center [406, 422] width 189 height 16
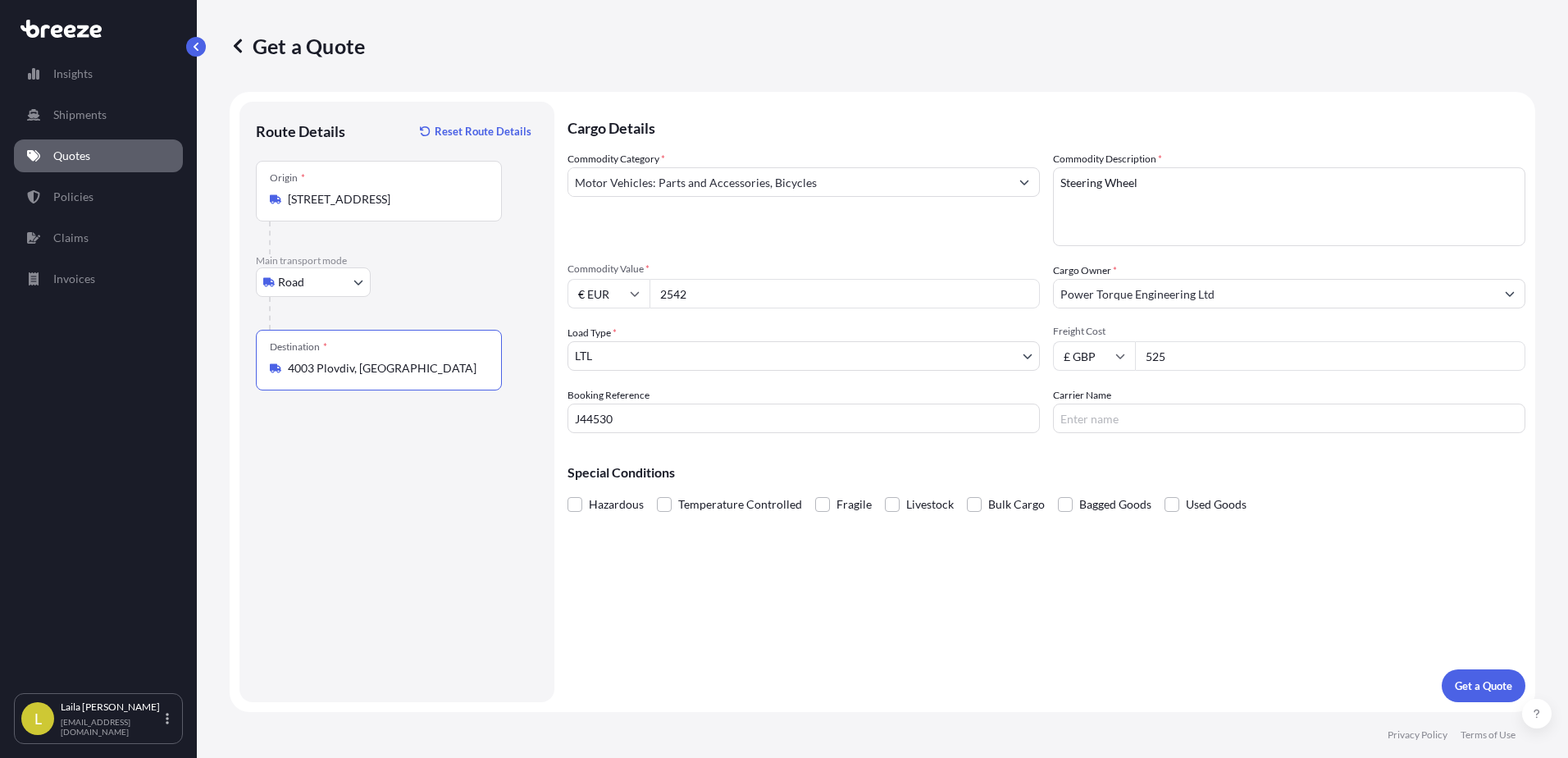
type input "4003 Plovdiv, [GEOGRAPHIC_DATA]"
drag, startPoint x: 703, startPoint y: 632, endPoint x: 784, endPoint y: 612, distance: 83.4
click at [711, 630] on div "Cargo Details Commodity Category * Motor Vehicles: Parts and Accessories, Bicyc…" at bounding box center [1045, 401] width 958 height 600
click at [1477, 691] on p "Get a Quote" at bounding box center [1483, 685] width 58 height 16
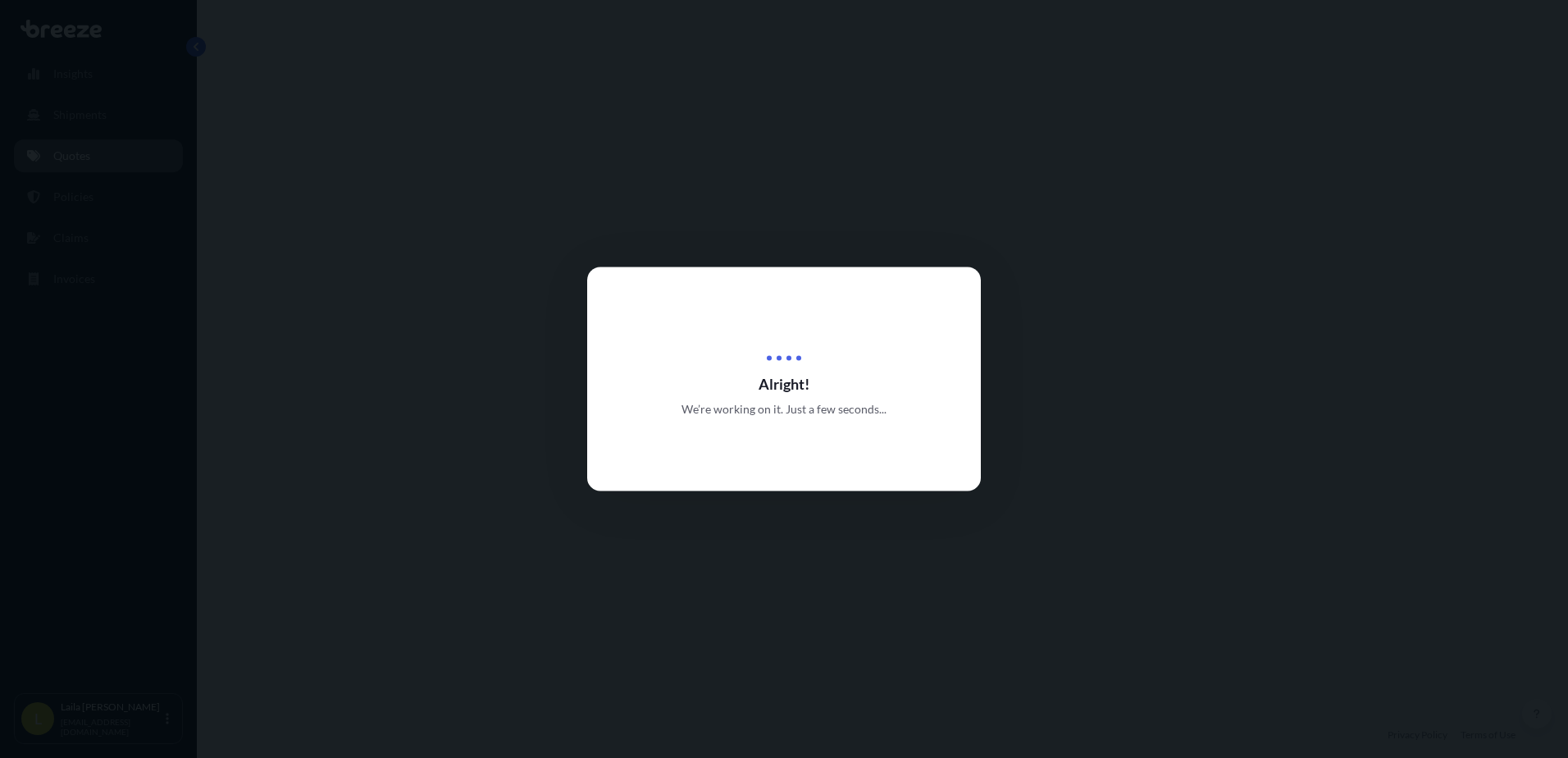
select select "Road"
select select "1"
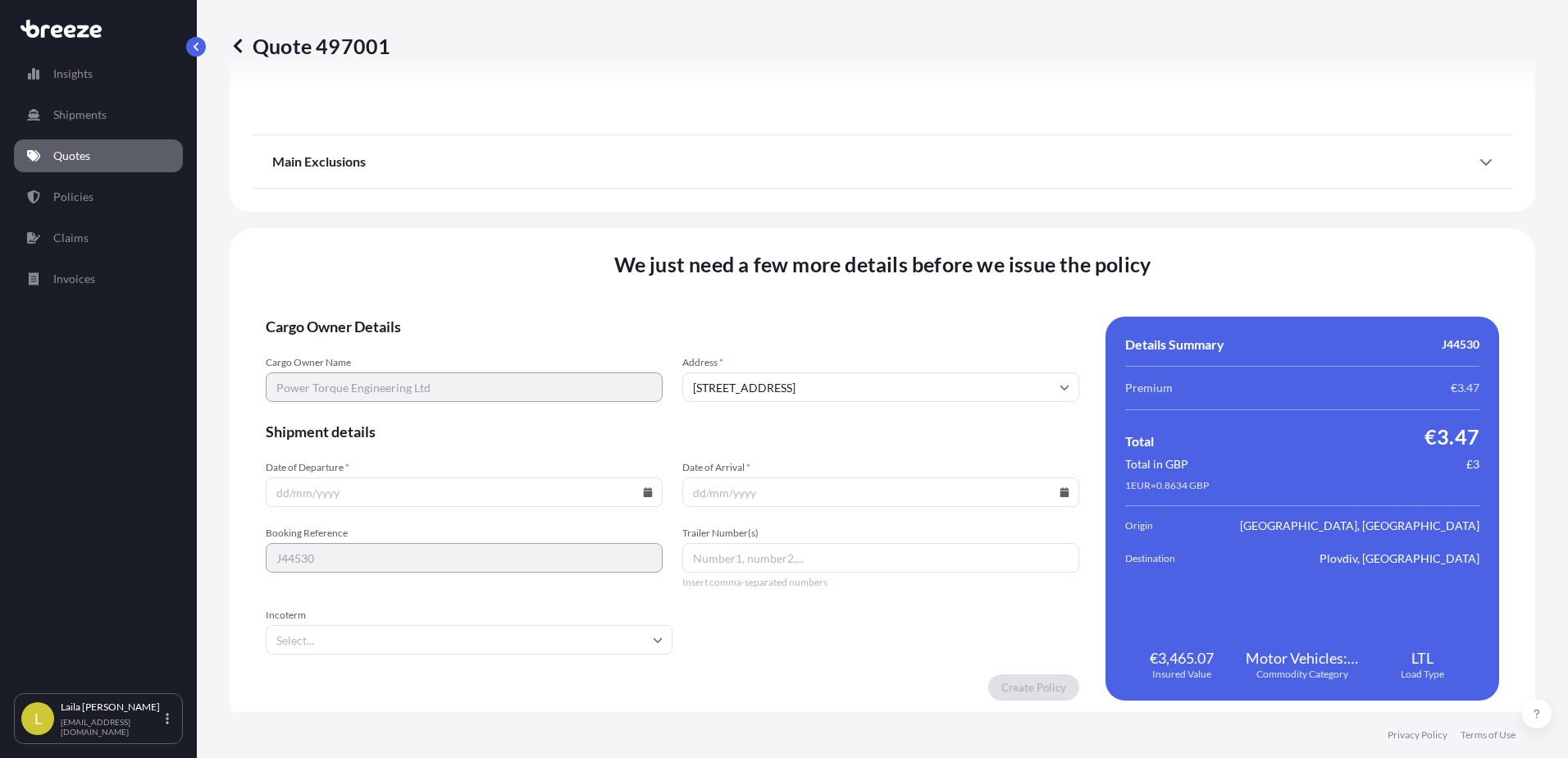
scroll to position [1845, 0]
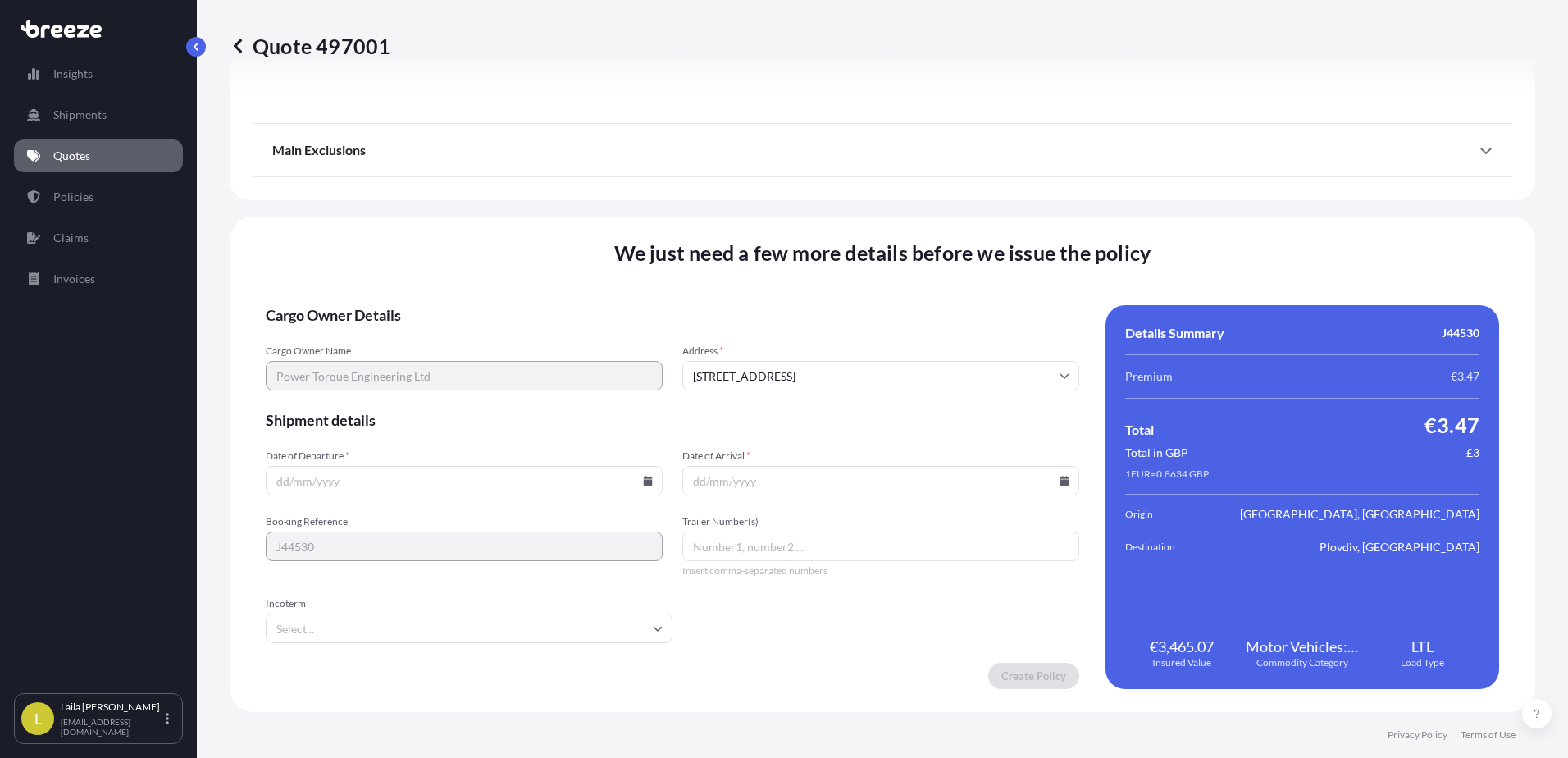
click at [452, 490] on input "Date of Departure *" at bounding box center [464, 480] width 397 height 30
click at [638, 482] on input "Date of Departure *" at bounding box center [464, 480] width 397 height 30
click at [652, 474] on input "Date of Departure *" at bounding box center [464, 480] width 397 height 30
click at [643, 477] on icon at bounding box center [647, 480] width 9 height 10
click at [388, 367] on button "19" at bounding box center [386, 365] width 26 height 26
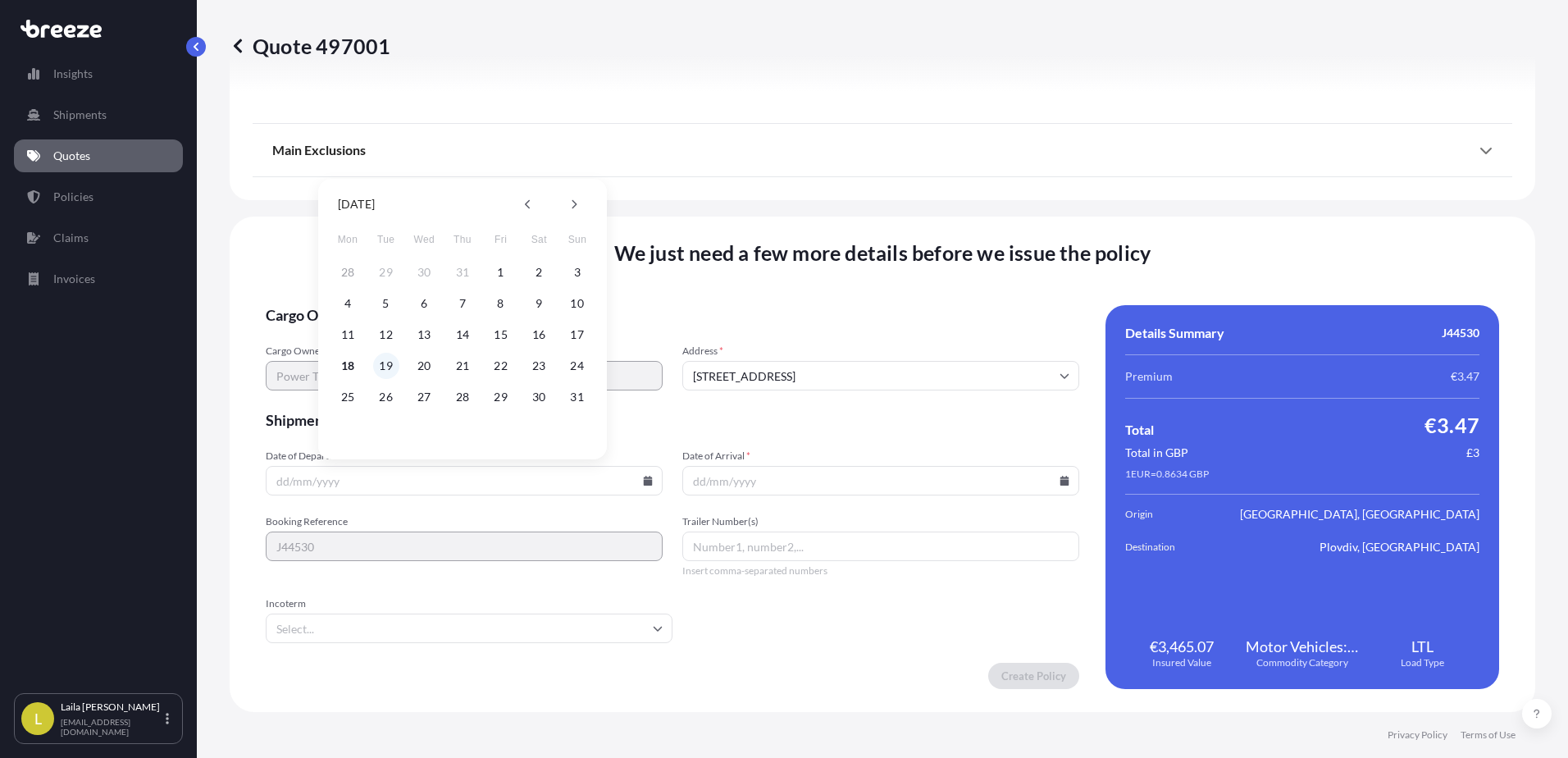
type input "[DATE]"
click at [1061, 483] on input "Date of Arrival *" at bounding box center [880, 480] width 397 height 30
click at [1060, 481] on icon at bounding box center [1064, 480] width 9 height 10
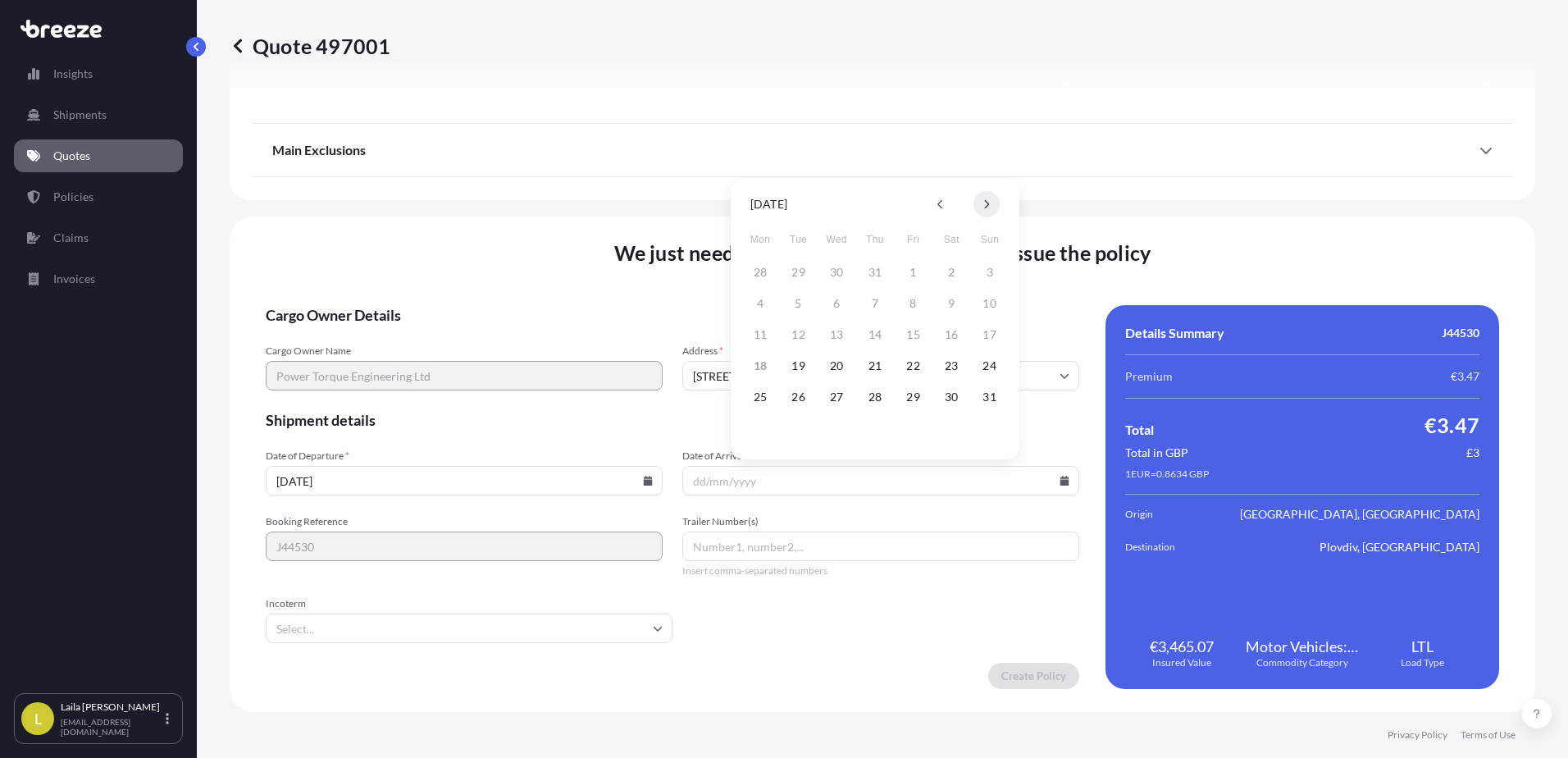
click at [995, 207] on button at bounding box center [986, 203] width 26 height 26
click at [914, 278] on button "5" at bounding box center [913, 272] width 26 height 26
type input "[DATE]"
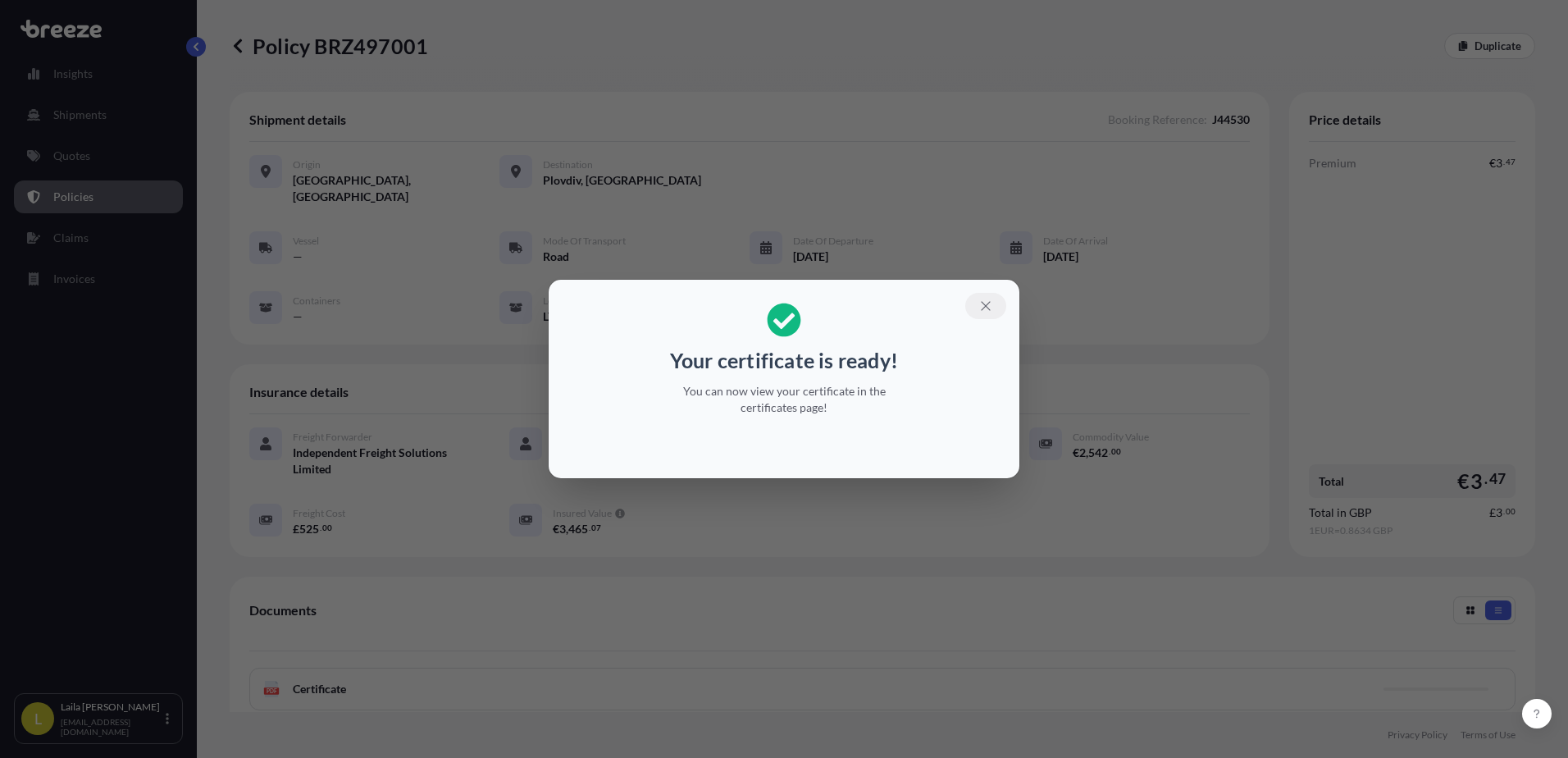
click at [984, 307] on icon "button" at bounding box center [985, 306] width 14 height 14
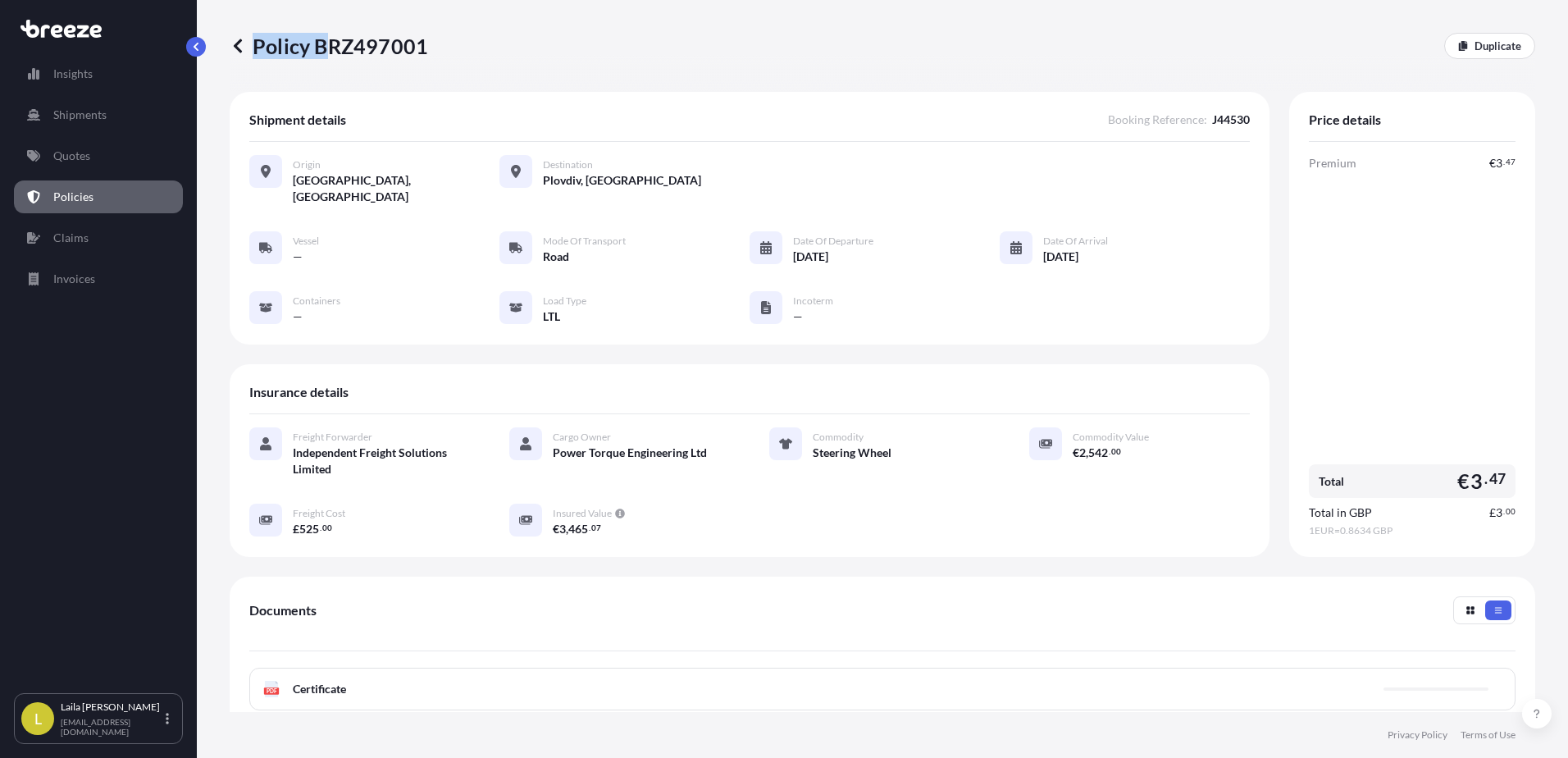
drag, startPoint x: 431, startPoint y: 52, endPoint x: 338, endPoint y: 52, distance: 93.0
click at [338, 52] on div "Policy BRZ497001 Duplicate" at bounding box center [882, 45] width 1306 height 26
drag, startPoint x: 338, startPoint y: 52, endPoint x: 319, endPoint y: 43, distance: 21.0
click at [319, 43] on p "Policy BRZ497001" at bounding box center [329, 45] width 199 height 26
drag, startPoint x: 316, startPoint y: 41, endPoint x: 423, endPoint y: 48, distance: 107.2
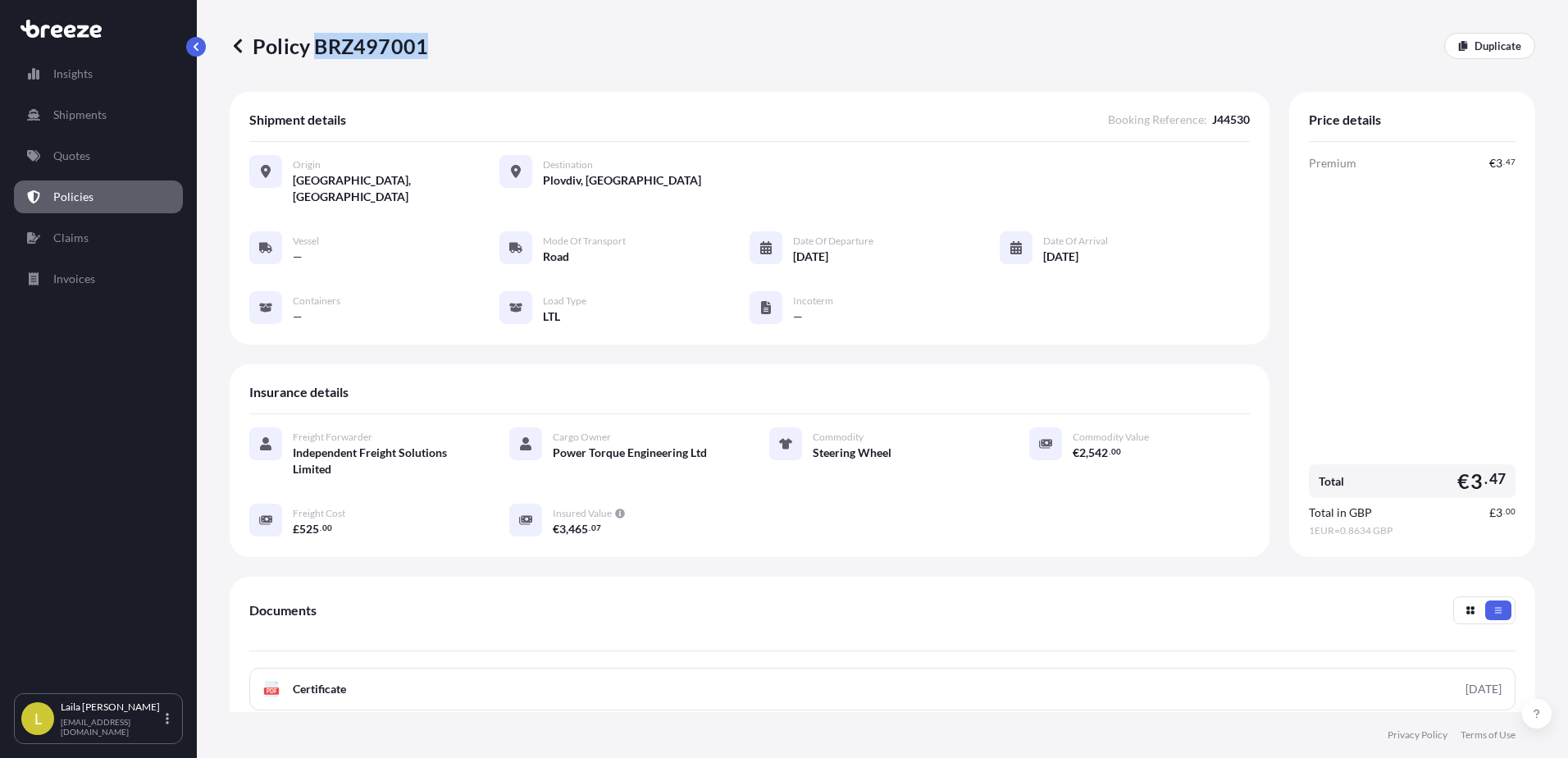
click at [423, 48] on p "Policy BRZ497001" at bounding box center [329, 45] width 199 height 26
copy p "BRZ497001"
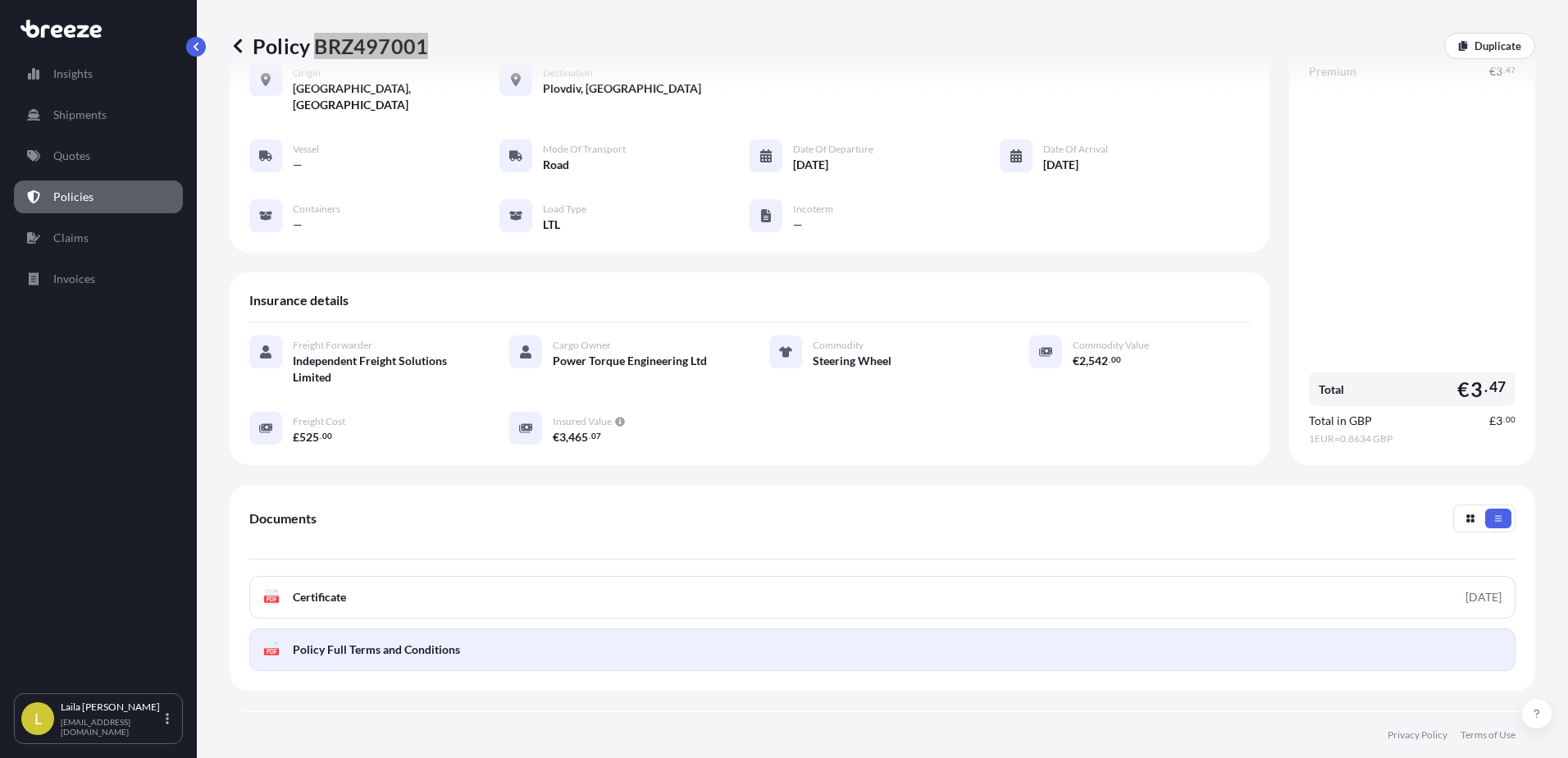
scroll to position [229, 0]
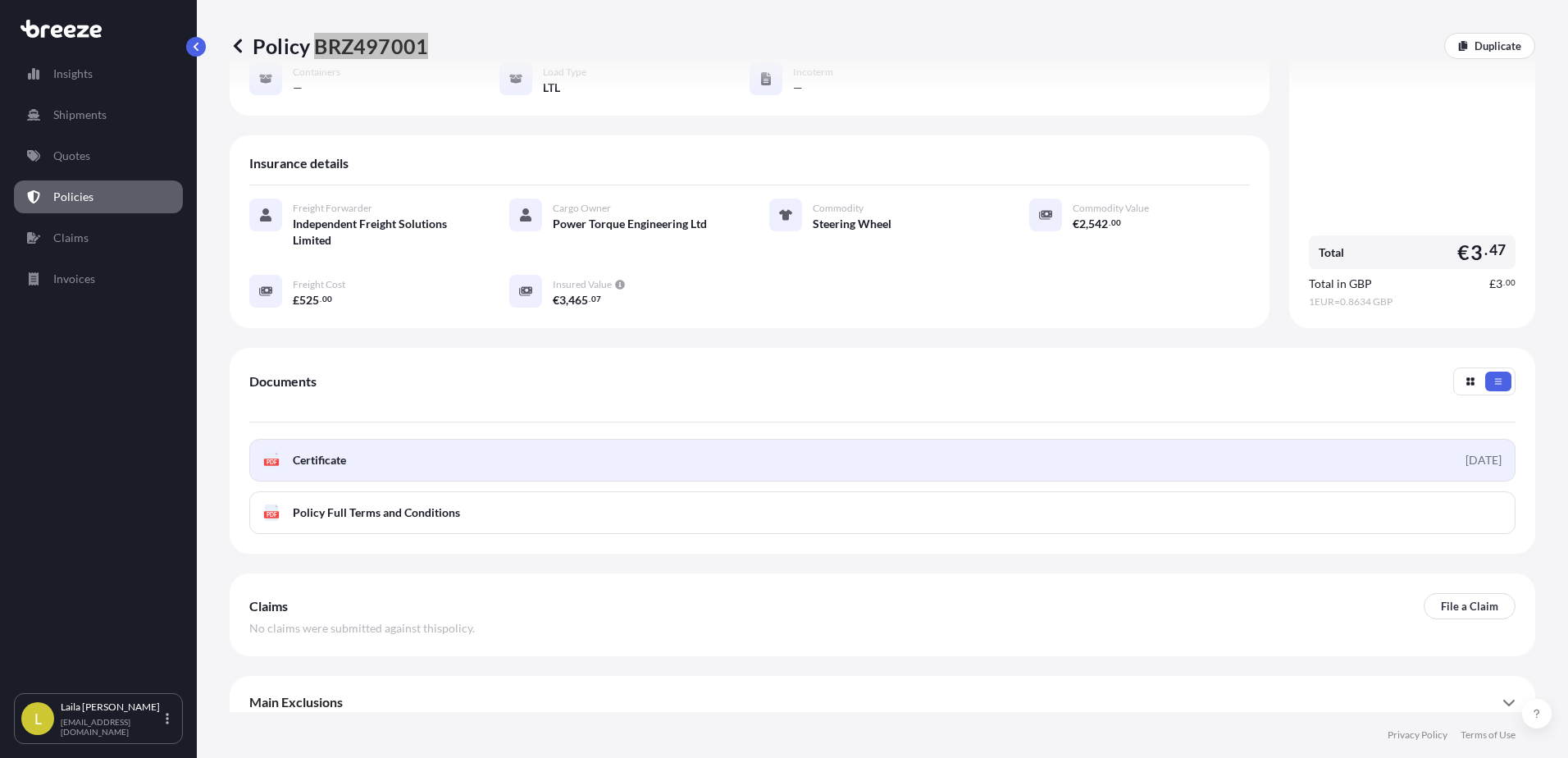
click at [337, 452] on span "Certificate" at bounding box center [319, 460] width 53 height 16
